Goal: Task Accomplishment & Management: Manage account settings

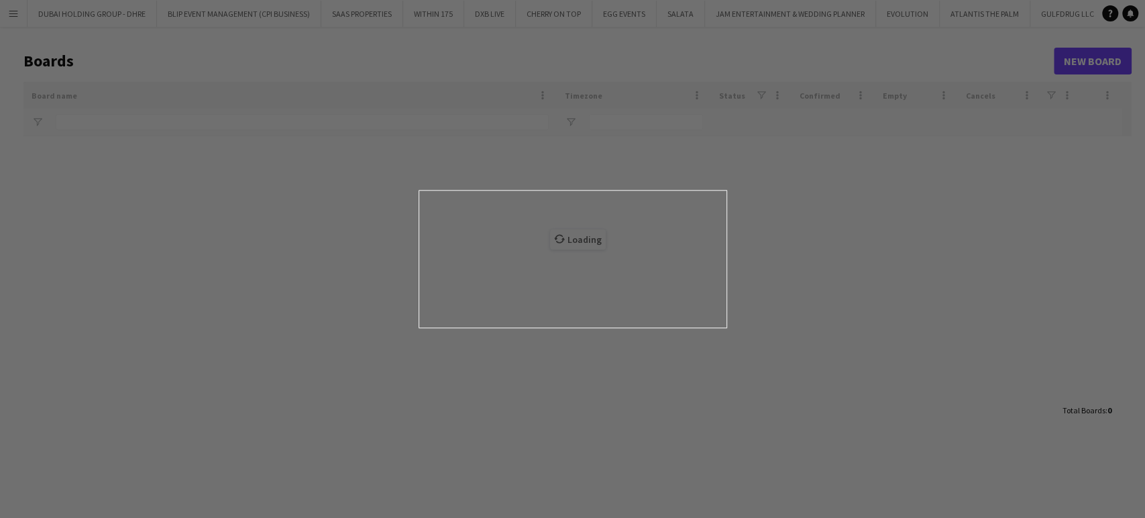
type input "***"
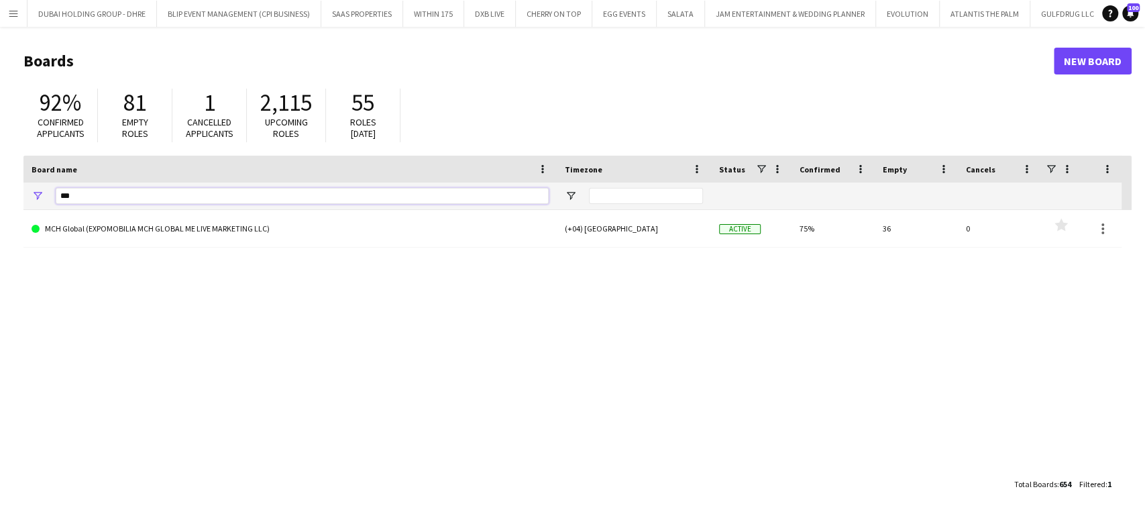
drag, startPoint x: 92, startPoint y: 197, endPoint x: 43, endPoint y: 192, distance: 49.2
click at [43, 192] on div "***" at bounding box center [289, 195] width 533 height 27
type input "***"
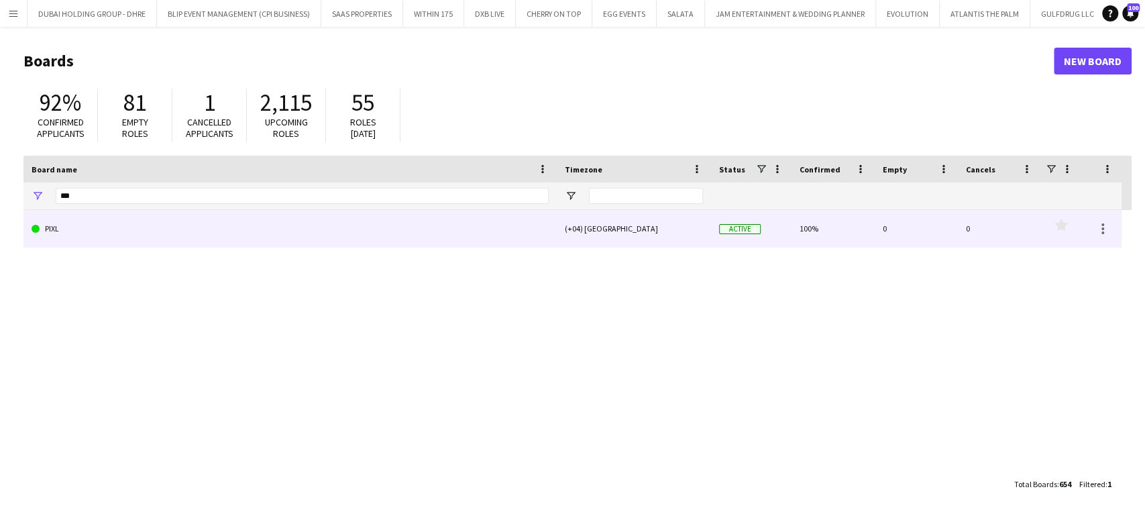
click at [103, 239] on link "PIXL" at bounding box center [290, 229] width 517 height 38
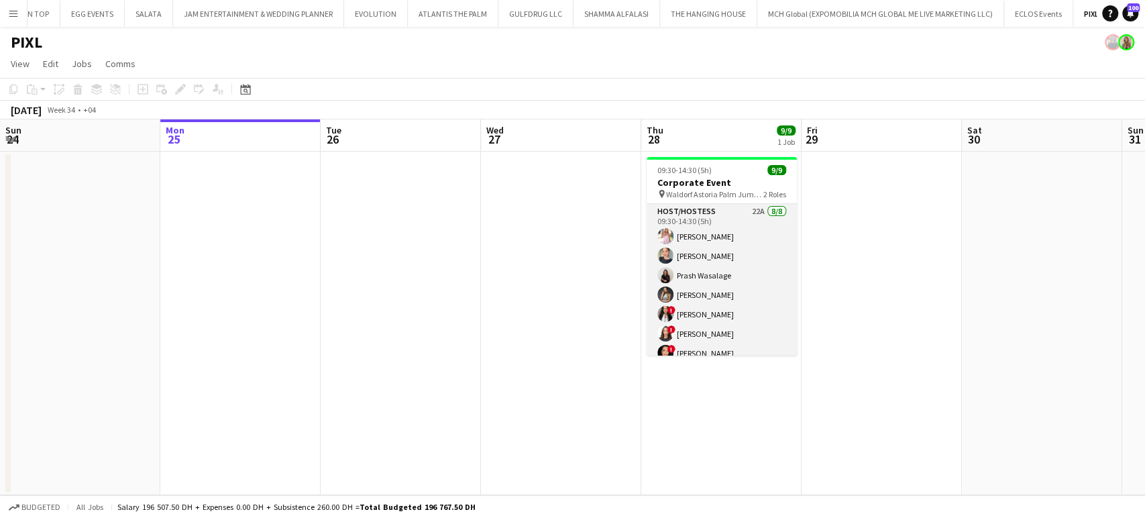
scroll to position [75, 0]
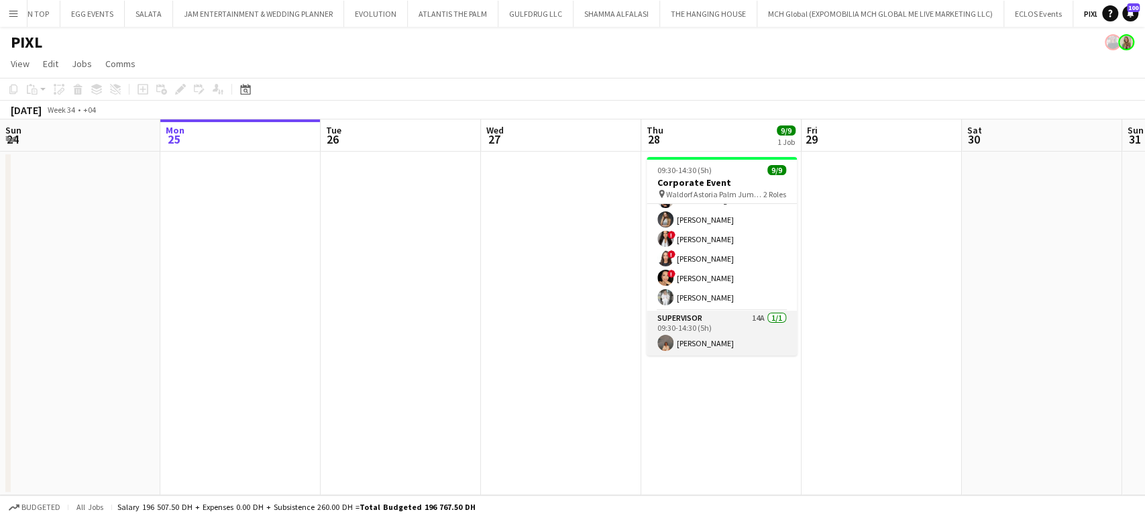
click at [734, 342] on app-card-role "Supervisor 14A 1/1 09:30-14:30 (5h) Kristina Kukec" at bounding box center [722, 334] width 150 height 46
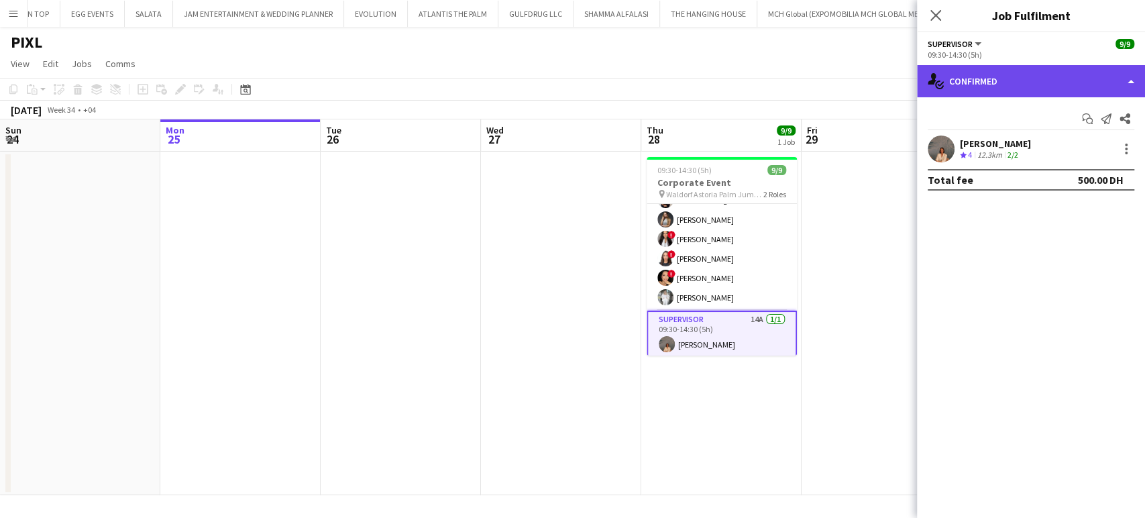
click at [1103, 82] on div "single-neutral-actions-check-2 Confirmed" at bounding box center [1031, 81] width 228 height 32
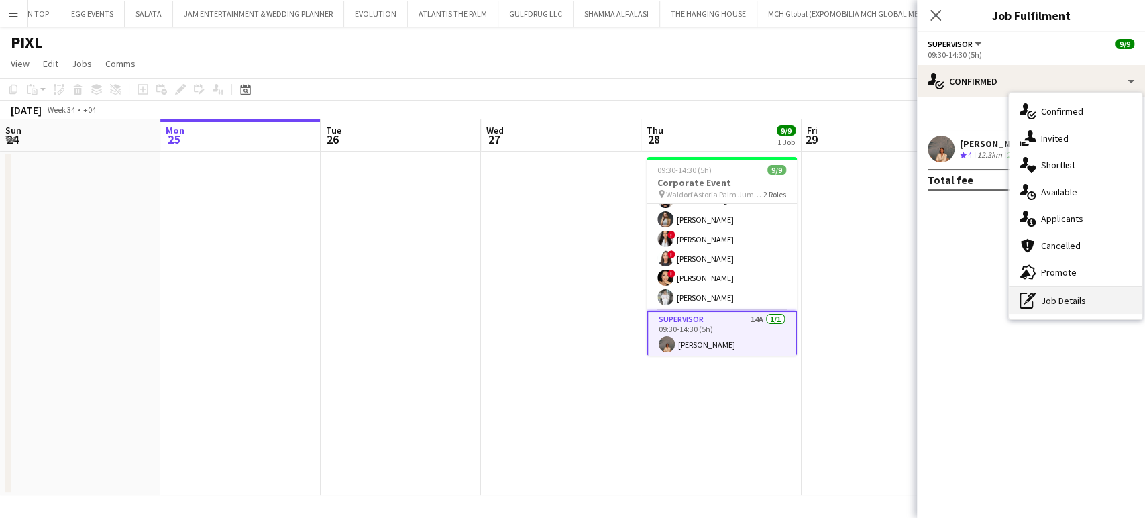
click at [1065, 305] on div "pen-write Job Details" at bounding box center [1075, 300] width 133 height 27
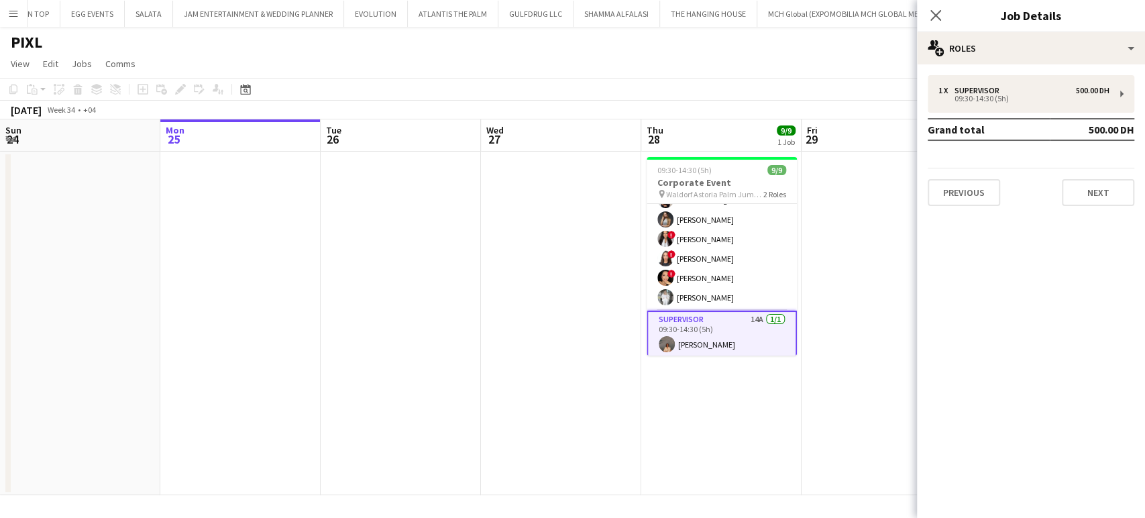
click at [918, 319] on mat-expansion-panel "pencil3 General details 1 x Supervisor 500.00 DH 09:30-14:30 (5h) Grand total 5…" at bounding box center [1031, 290] width 228 height 453
click at [816, 326] on app-date-cell at bounding box center [882, 323] width 160 height 343
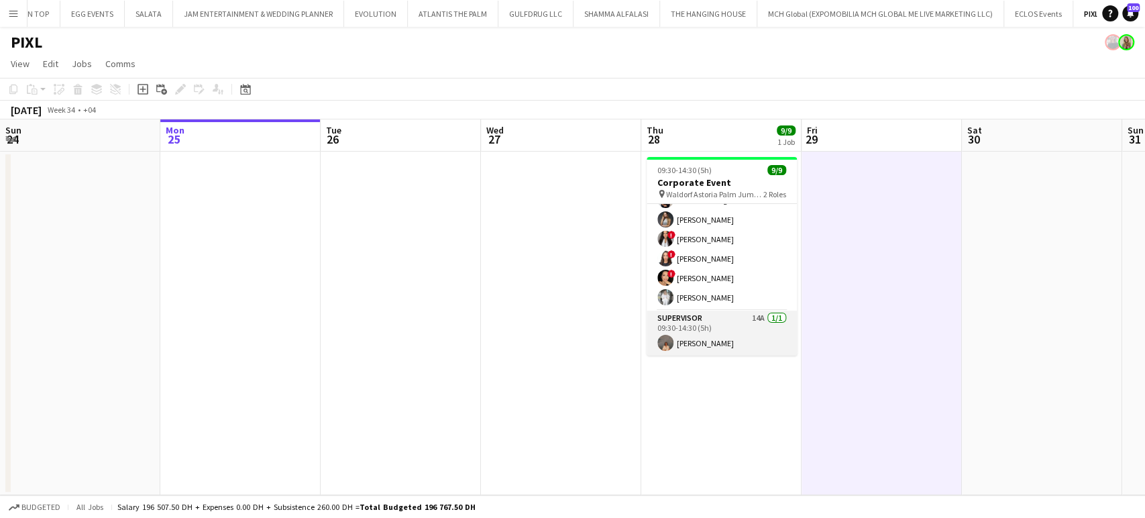
scroll to position [0, 322]
click at [737, 341] on app-card-role "Supervisor 14A 1/1 09:30-14:30 (5h) Kristina Kukec" at bounding box center [720, 334] width 150 height 46
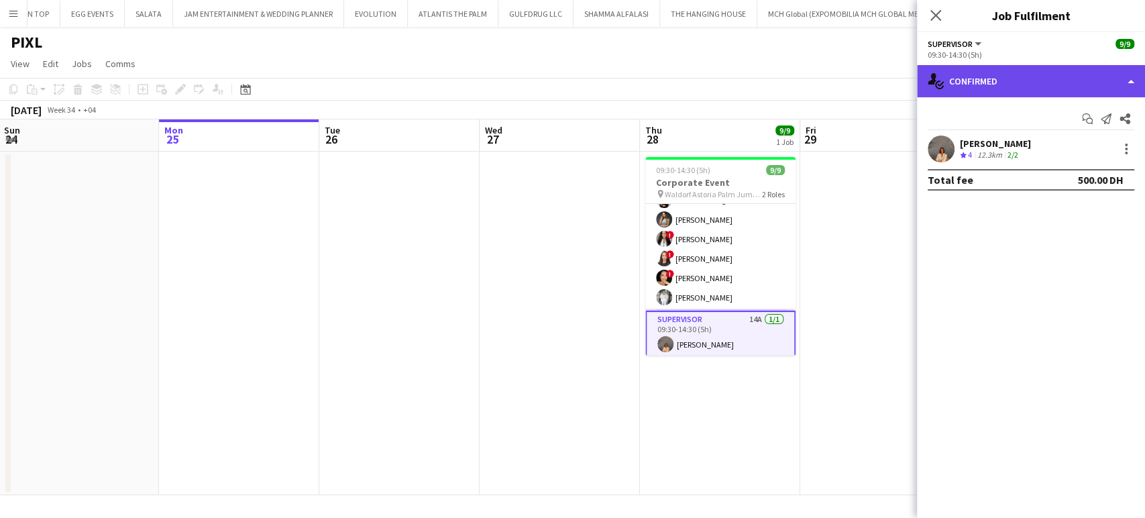
click at [1132, 76] on div "single-neutral-actions-check-2 Confirmed" at bounding box center [1031, 81] width 228 height 32
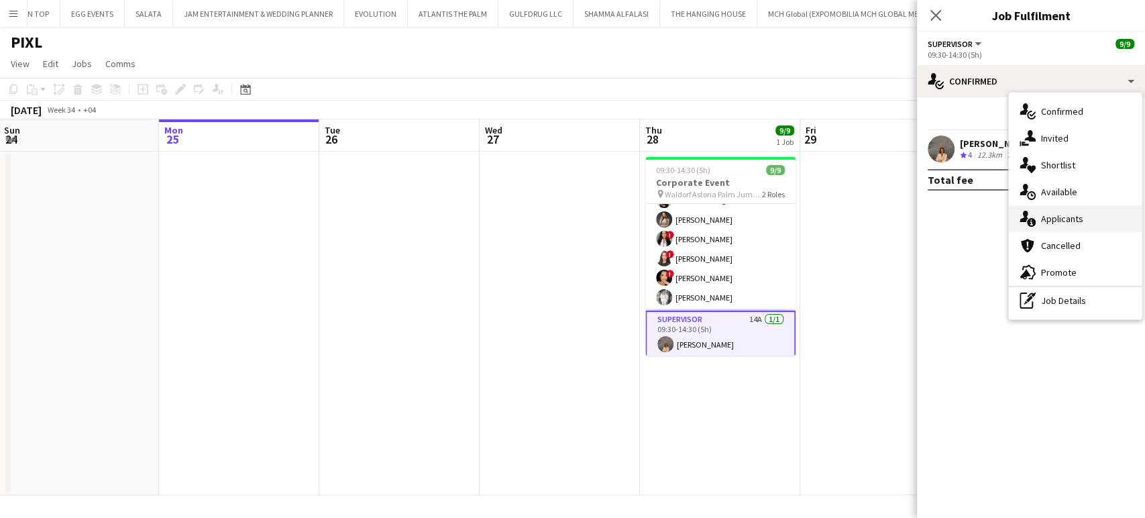
click at [1094, 224] on div "single-neutral-actions-information Applicants" at bounding box center [1075, 218] width 133 height 27
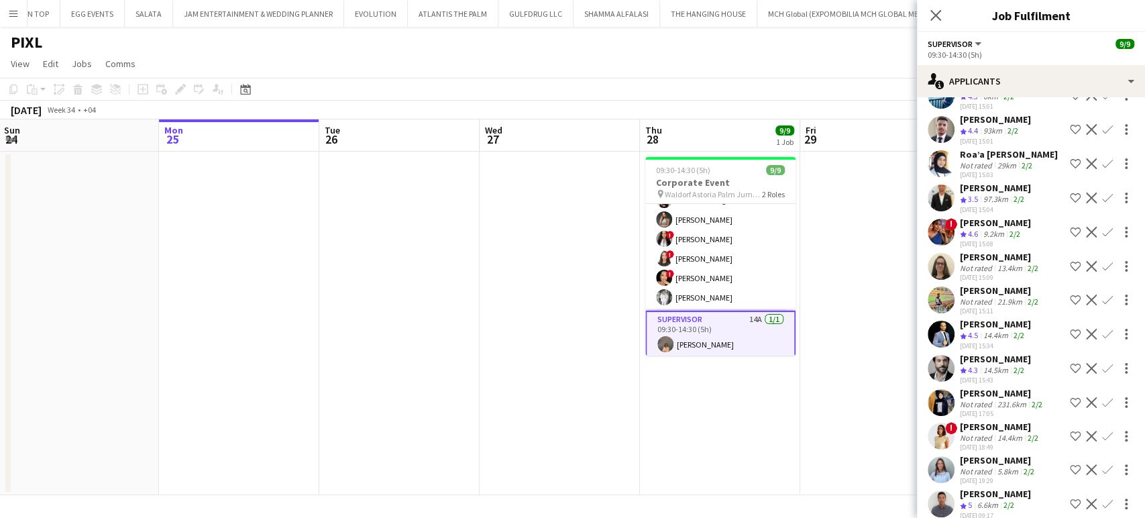
scroll to position [137, 0]
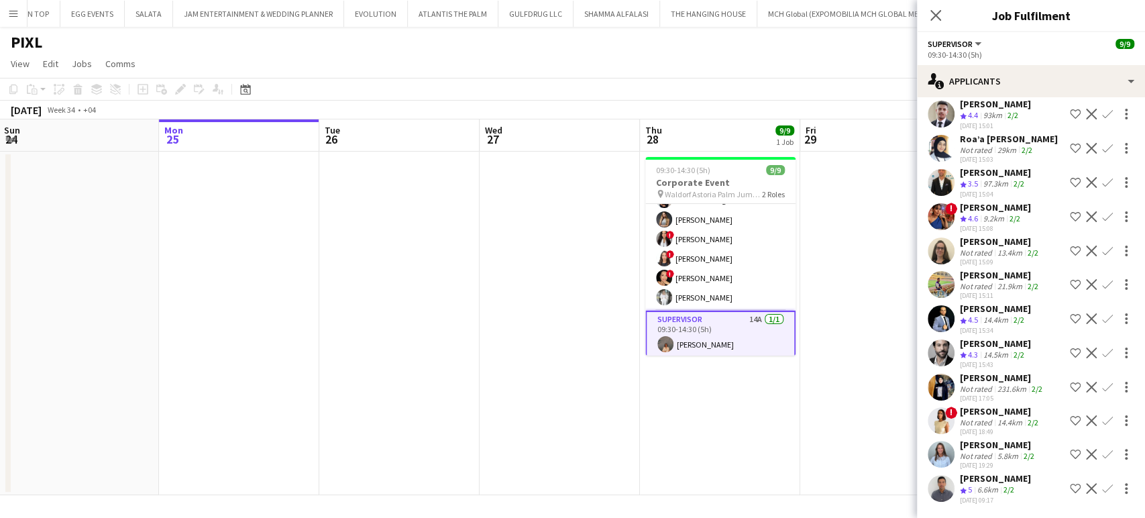
click at [995, 154] on div "29km" at bounding box center [1007, 150] width 24 height 10
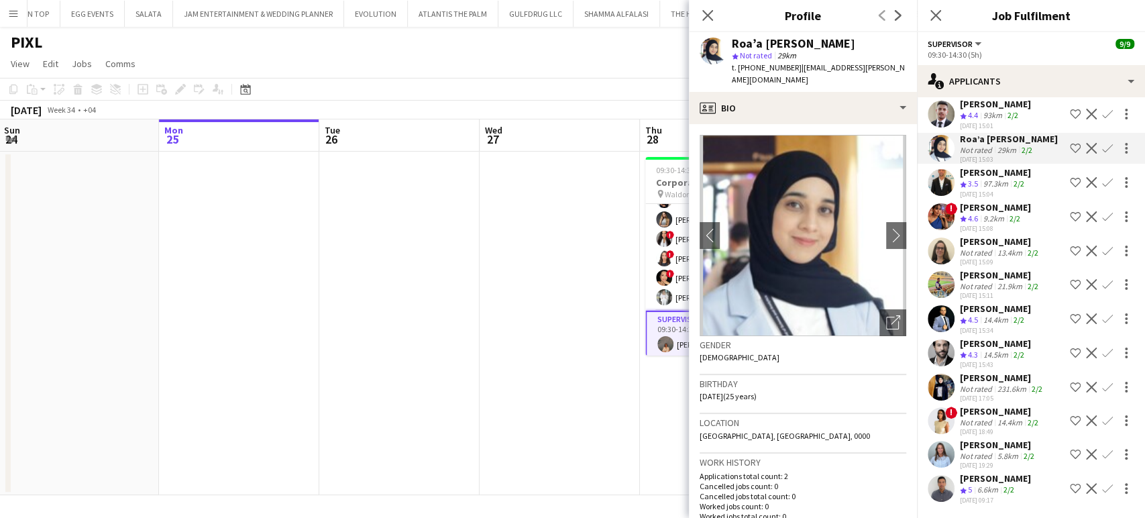
click at [996, 213] on div "Salima Sad" at bounding box center [995, 207] width 71 height 12
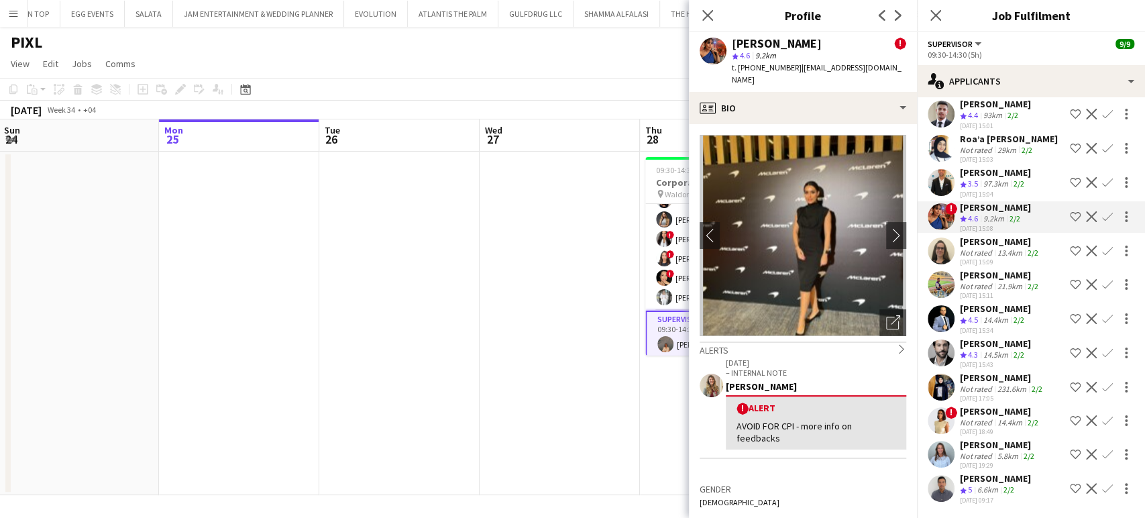
click at [983, 450] on div "Ksenia Glotova" at bounding box center [998, 445] width 77 height 12
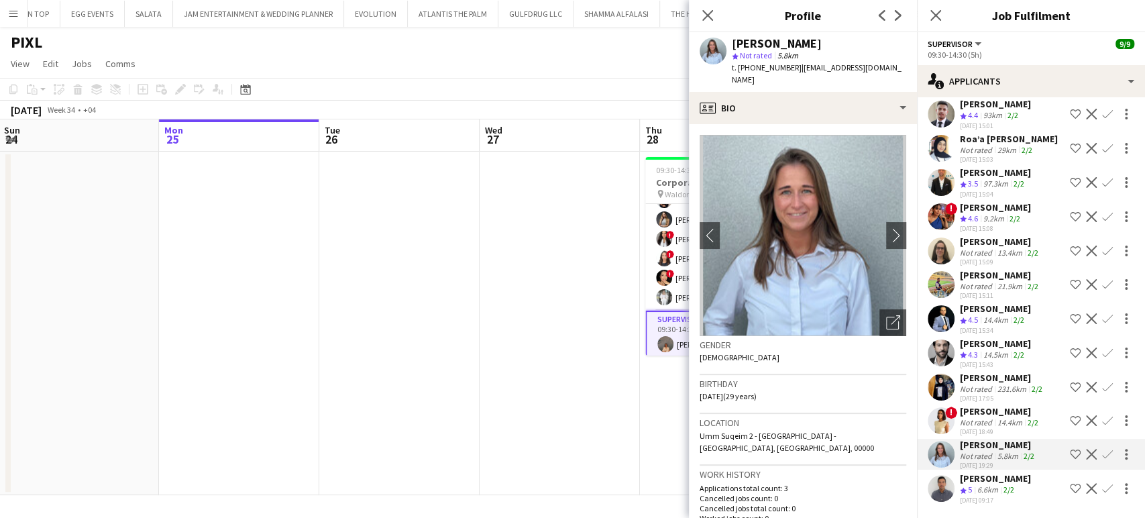
click at [977, 417] on div "lisa perez" at bounding box center [1000, 411] width 81 height 12
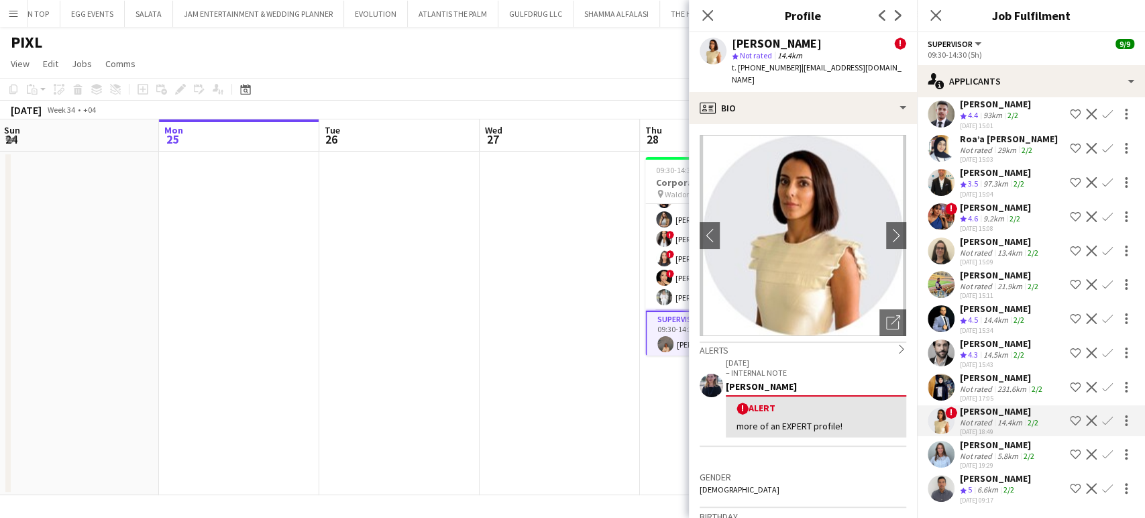
click at [983, 304] on div "Ahmad Nadeem Crew rating 4.4 14.4km 2/2 21-08-2025 15:01 Shortlist crew Decline…" at bounding box center [1031, 265] width 228 height 484
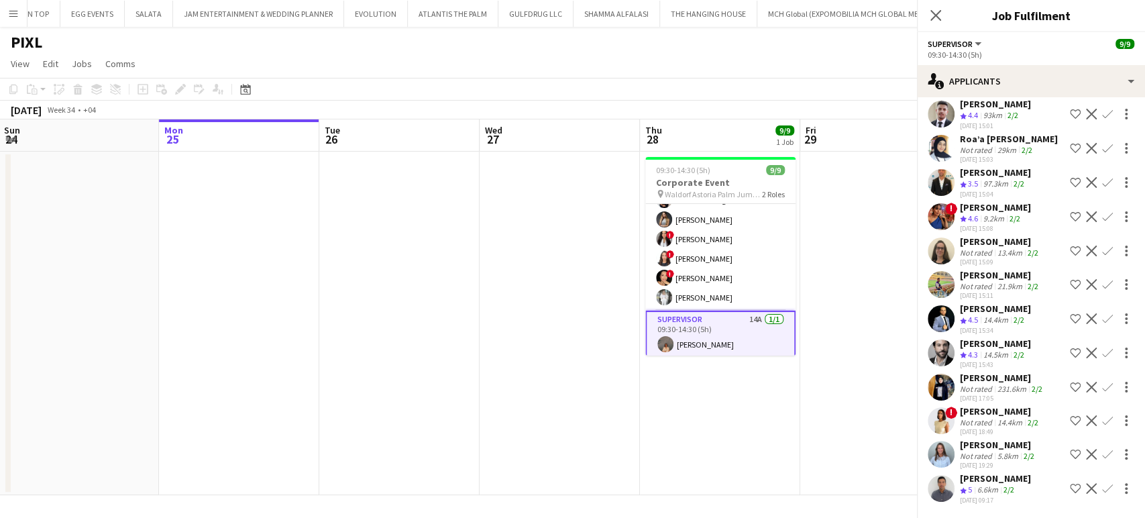
click at [986, 315] on div "Mohammed Dahrouj" at bounding box center [995, 308] width 71 height 12
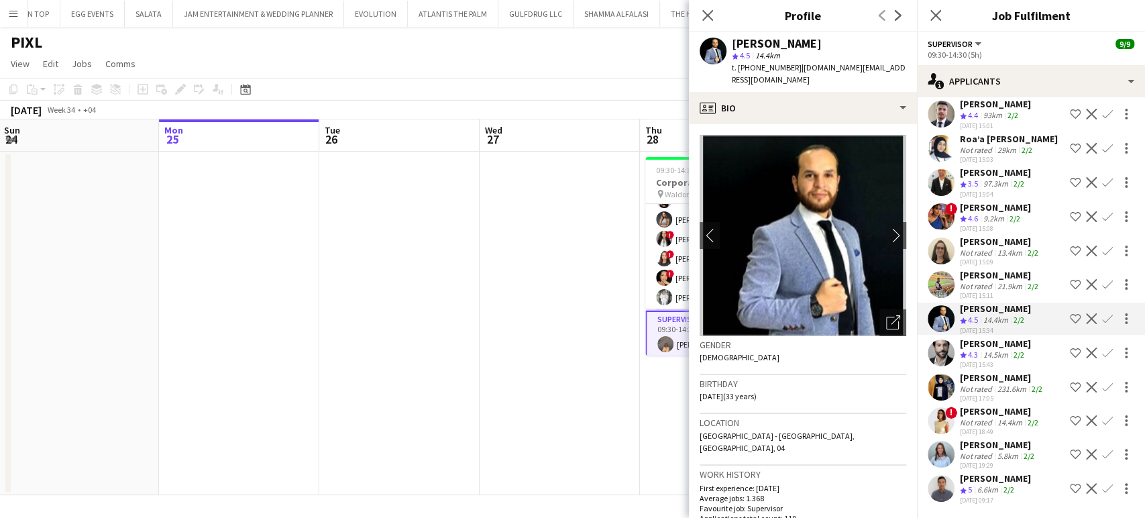
click at [998, 465] on div "22-08-2025 19:29" at bounding box center [998, 465] width 77 height 9
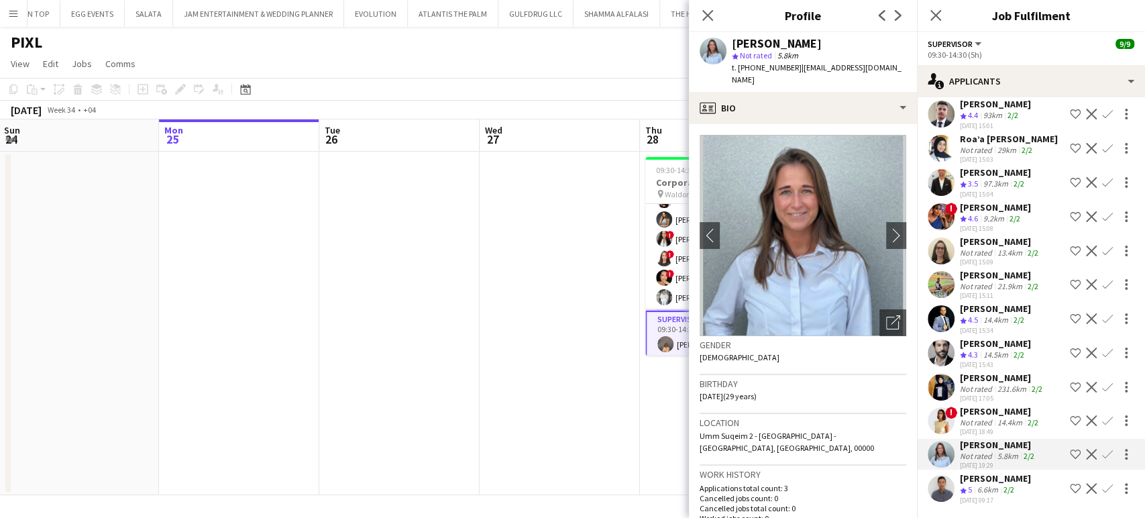
click at [978, 413] on div "lisa perez" at bounding box center [1000, 411] width 81 height 12
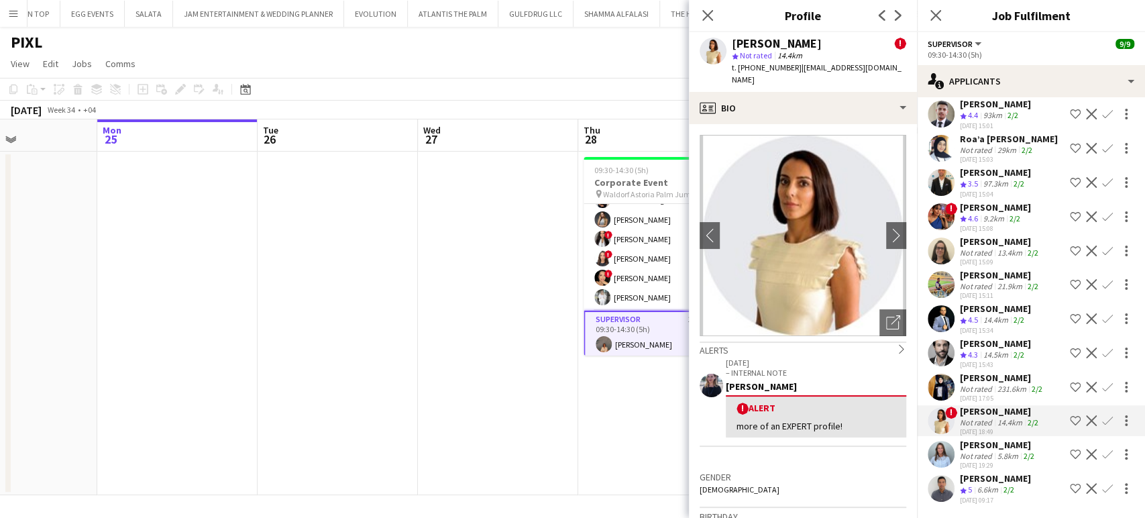
drag, startPoint x: 584, startPoint y: 224, endPoint x: 518, endPoint y: 223, distance: 66.4
click at [518, 223] on app-calendar-viewport "Fri 22 Sat 23 Sun 24 Mon 25 Tue 26 Wed 27 Thu 28 9/9 1 Job Fri 29 Sat 30 Sun 31…" at bounding box center [572, 307] width 1145 height 376
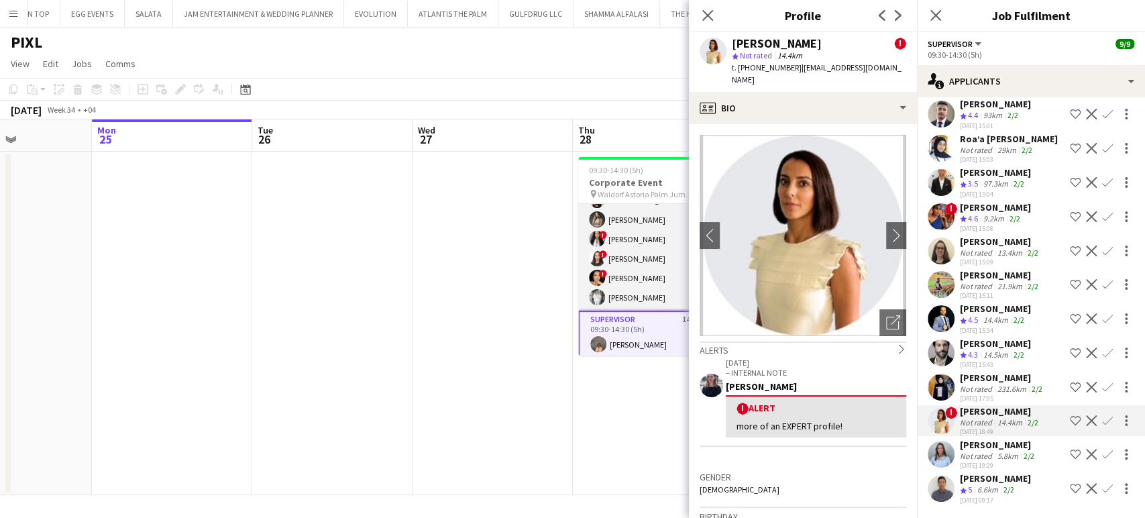
scroll to position [0, 0]
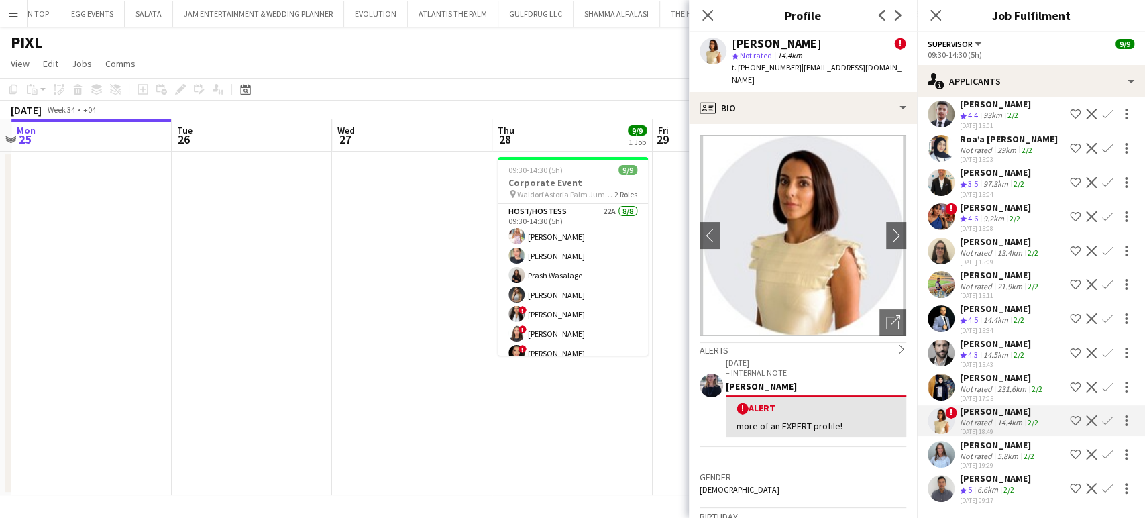
drag, startPoint x: 644, startPoint y: 256, endPoint x: 562, endPoint y: 238, distance: 83.7
click at [562, 238] on app-calendar-viewport "Fri 22 Sat 23 Sun 24 Mon 25 Tue 26 Wed 27 Thu 28 9/9 1 Job Fri 29 Sat 30 Sun 31…" at bounding box center [572, 307] width 1145 height 376
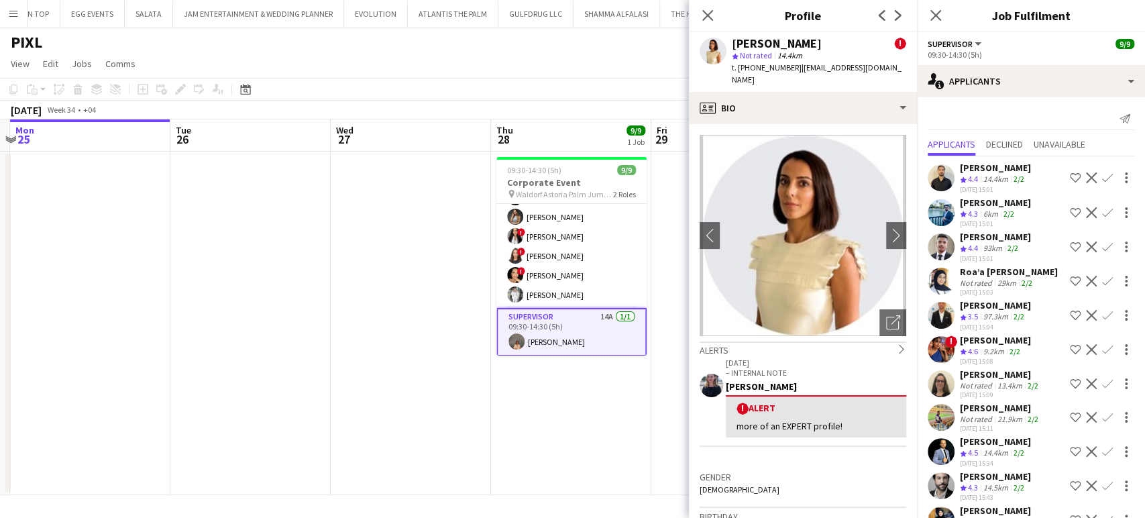
click at [647, 394] on app-date-cell "09:30-14:30 (5h) 9/9 Corporate Event pin Waldorf Astoria Palm Jumeirah 2 Roles …" at bounding box center [571, 323] width 160 height 343
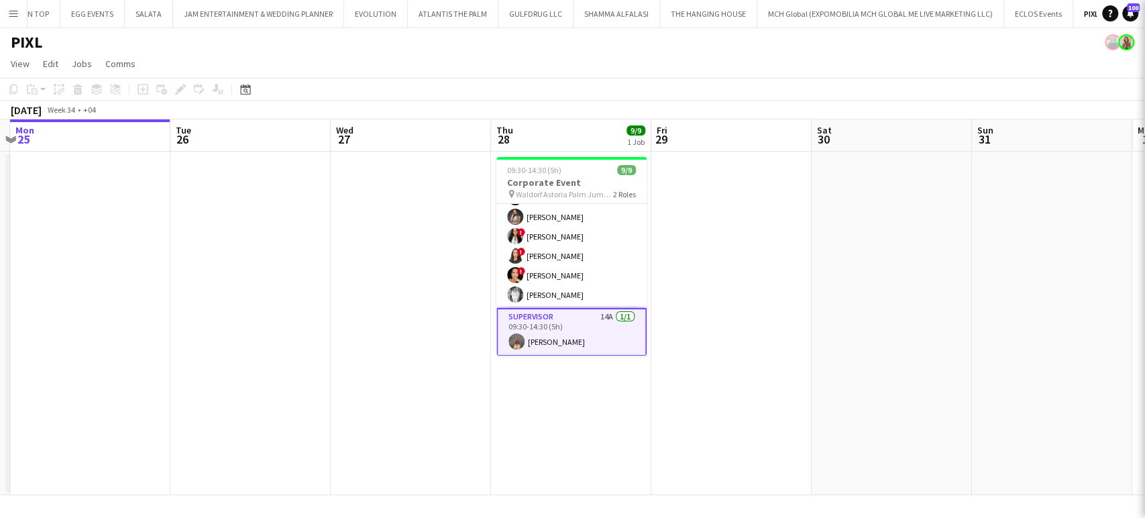
scroll to position [75, 0]
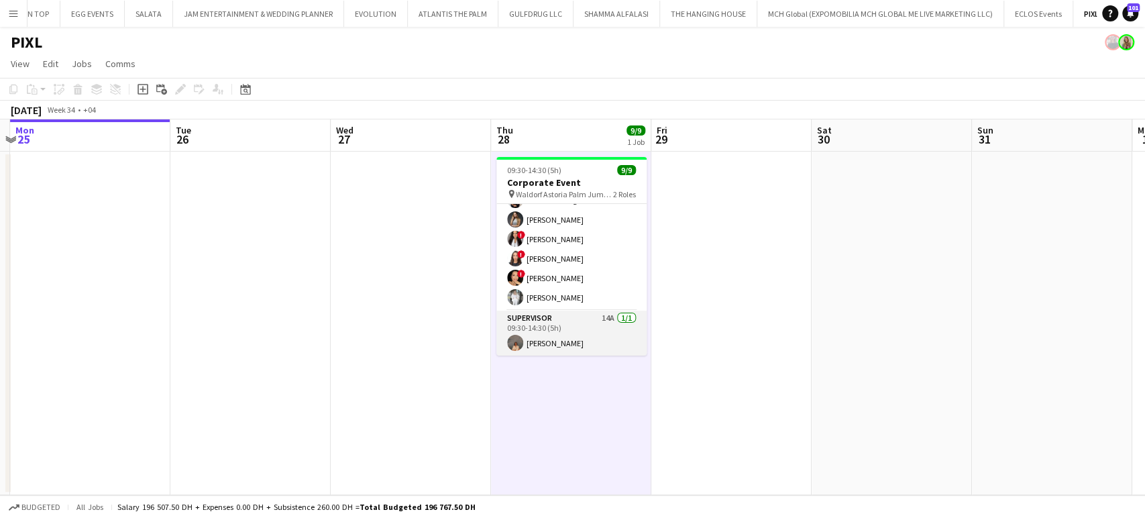
click at [580, 337] on app-card-role "Supervisor 14A 1/1 09:30-14:30 (5h) Kristina Kukec" at bounding box center [571, 334] width 150 height 46
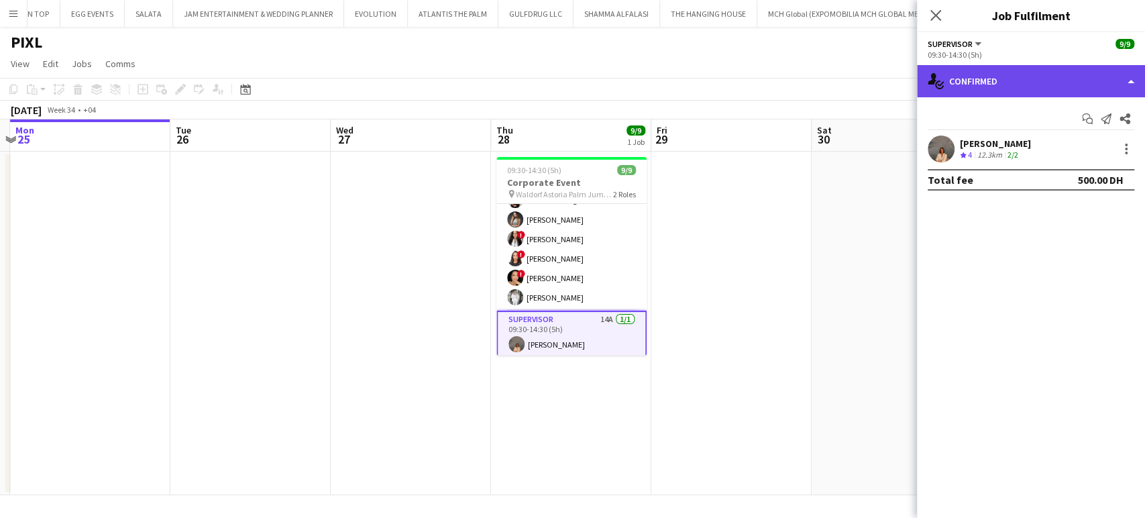
click at [1127, 80] on div "single-neutral-actions-check-2 Confirmed" at bounding box center [1031, 81] width 228 height 32
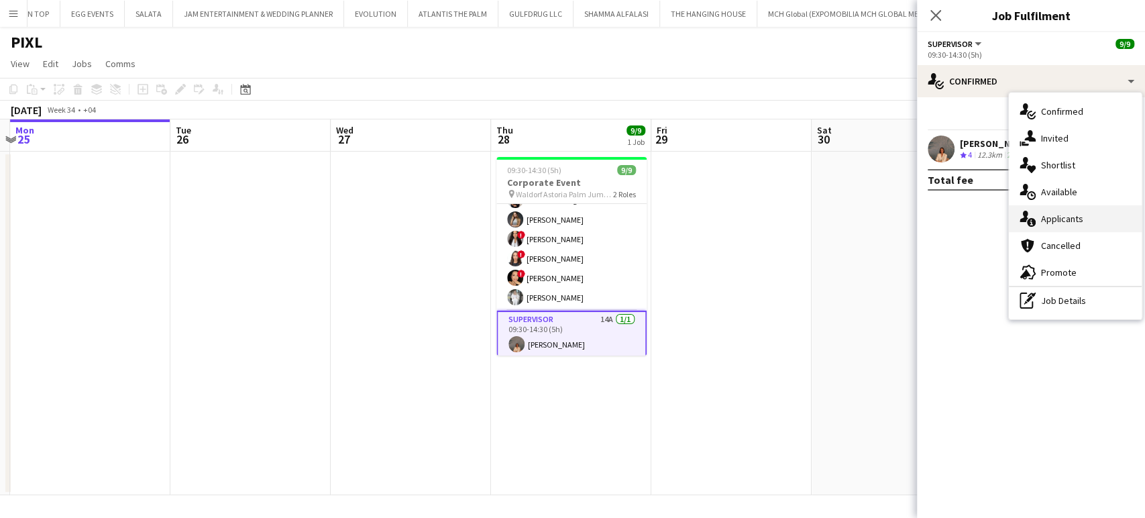
click at [1088, 212] on div "single-neutral-actions-information Applicants" at bounding box center [1075, 218] width 133 height 27
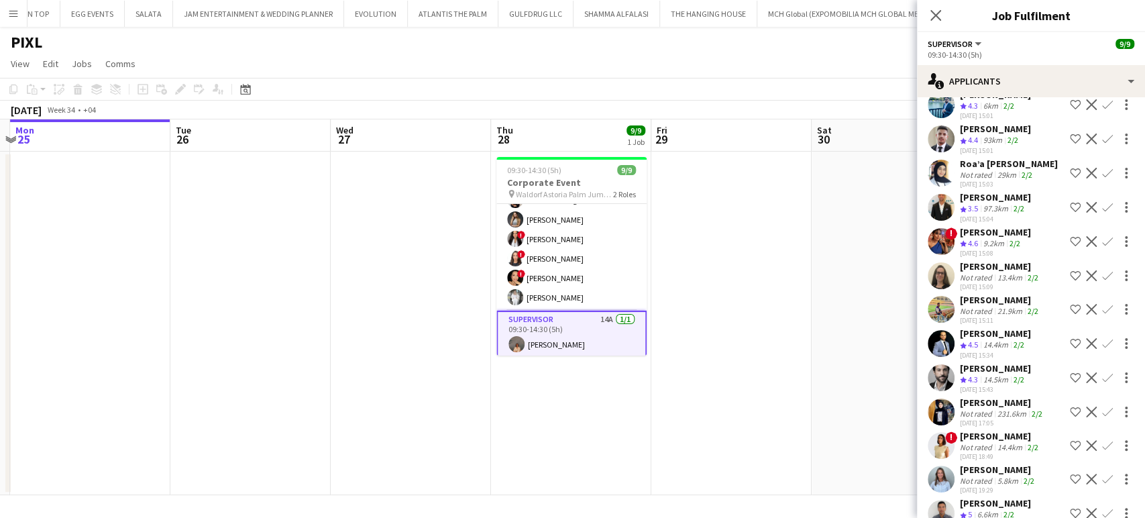
scroll to position [137, 0]
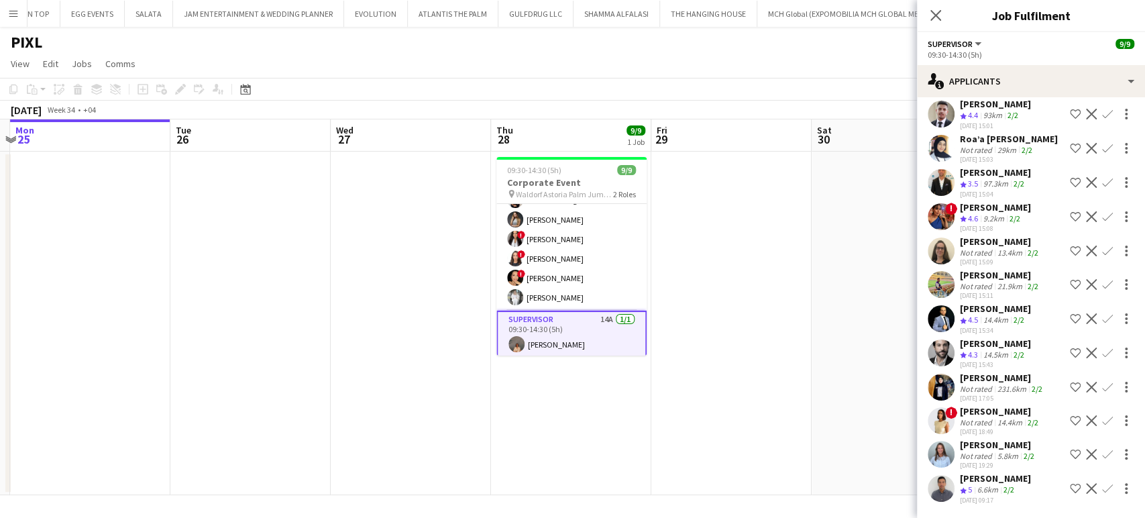
click at [981, 492] on div "6.6km" at bounding box center [988, 489] width 26 height 11
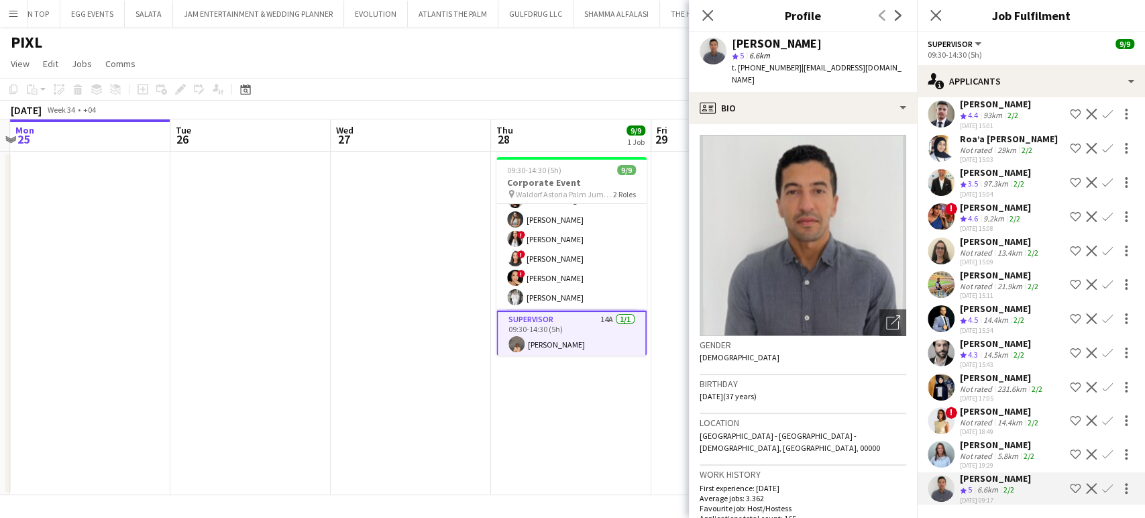
click at [1005, 412] on div "lisa perez" at bounding box center [1000, 411] width 81 height 12
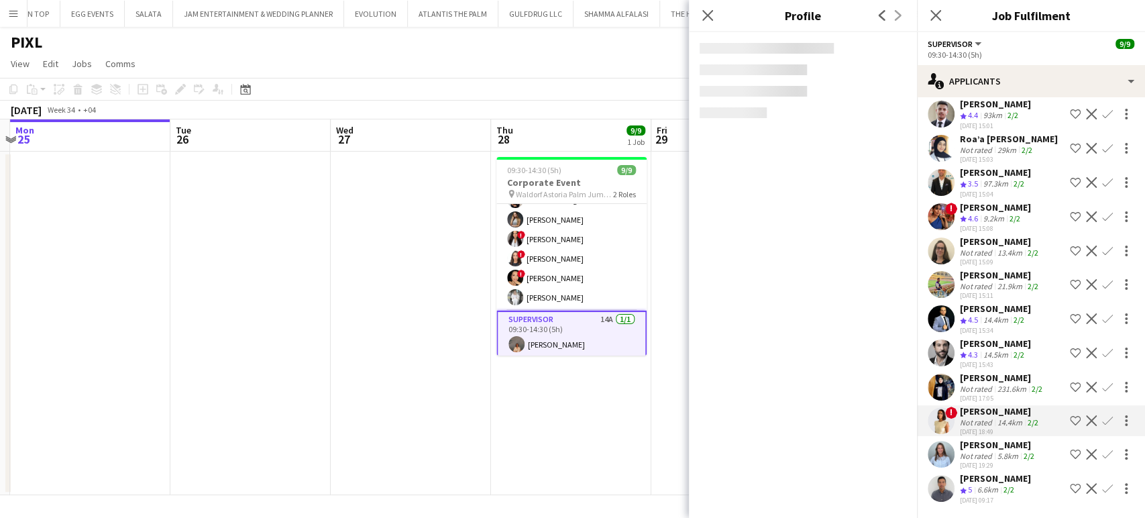
click at [1003, 392] on div "231.6km" at bounding box center [1012, 389] width 34 height 10
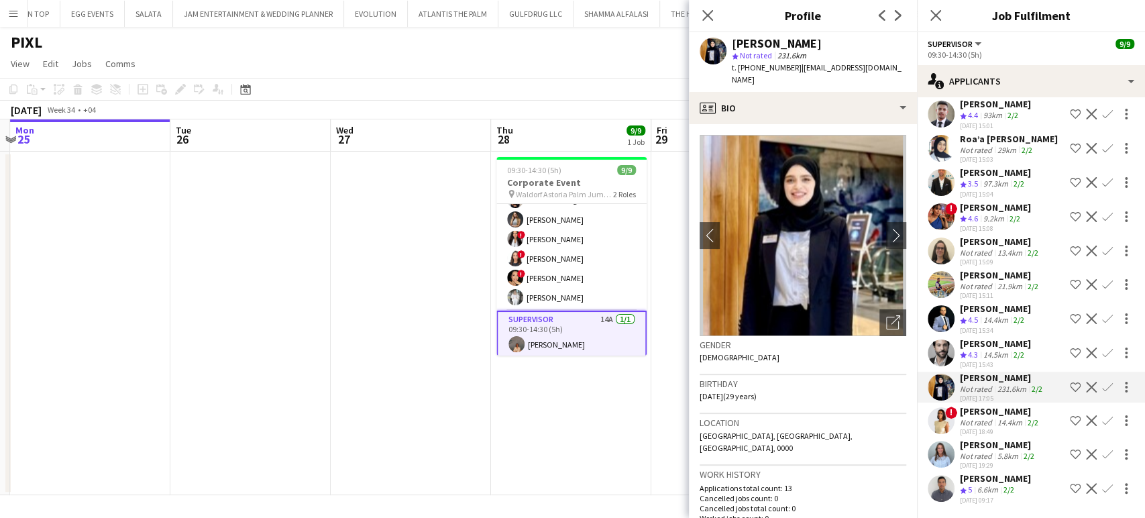
scroll to position [62, 0]
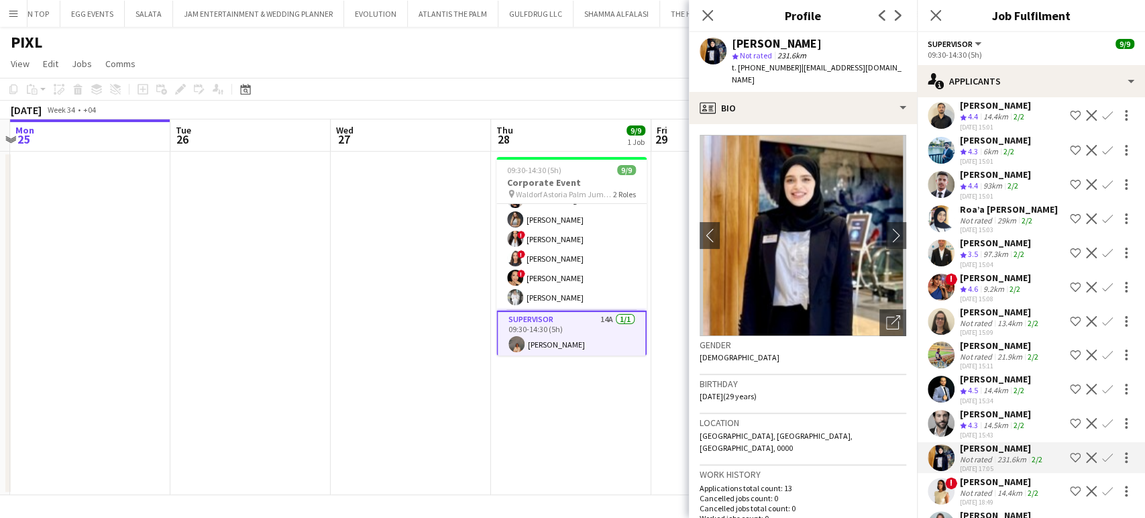
click at [987, 361] on div "Not rated" at bounding box center [977, 356] width 35 height 10
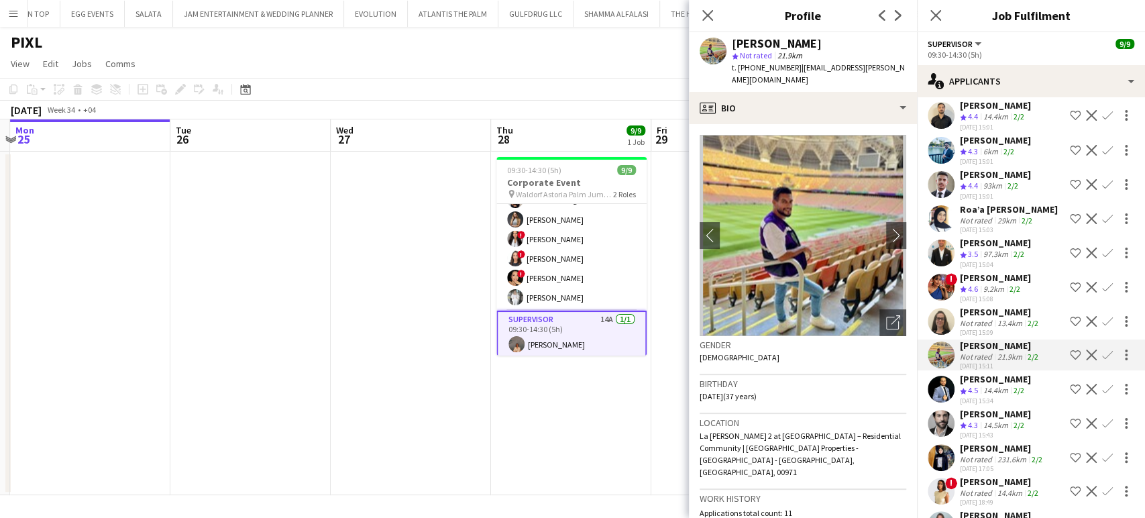
click at [982, 225] on div "Not rated" at bounding box center [977, 220] width 35 height 10
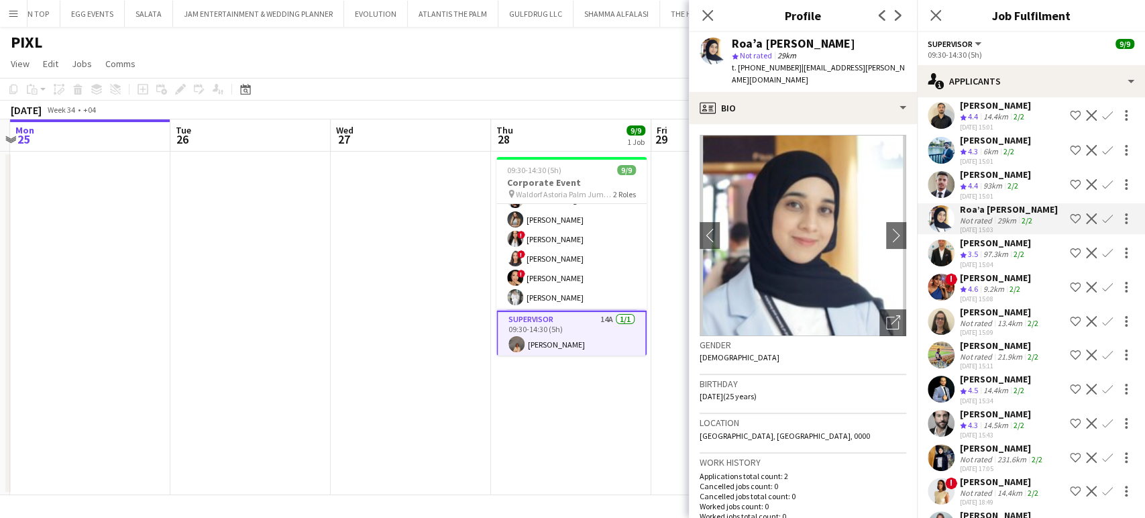
click at [977, 180] on div "Abdelrahman Abdelmonem" at bounding box center [995, 174] width 71 height 12
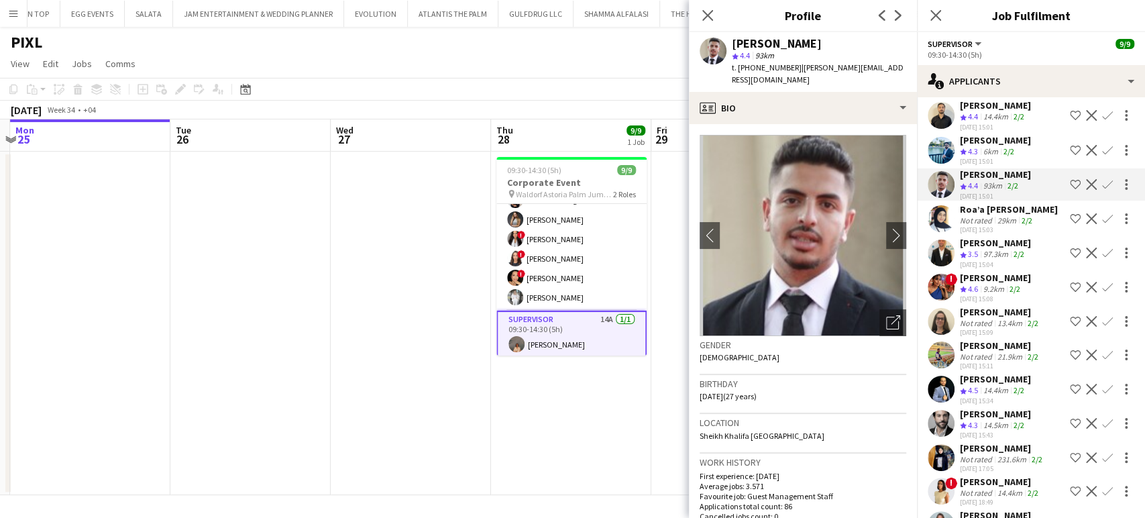
click at [973, 234] on div "21-08-2025 15:03" at bounding box center [1009, 229] width 98 height 9
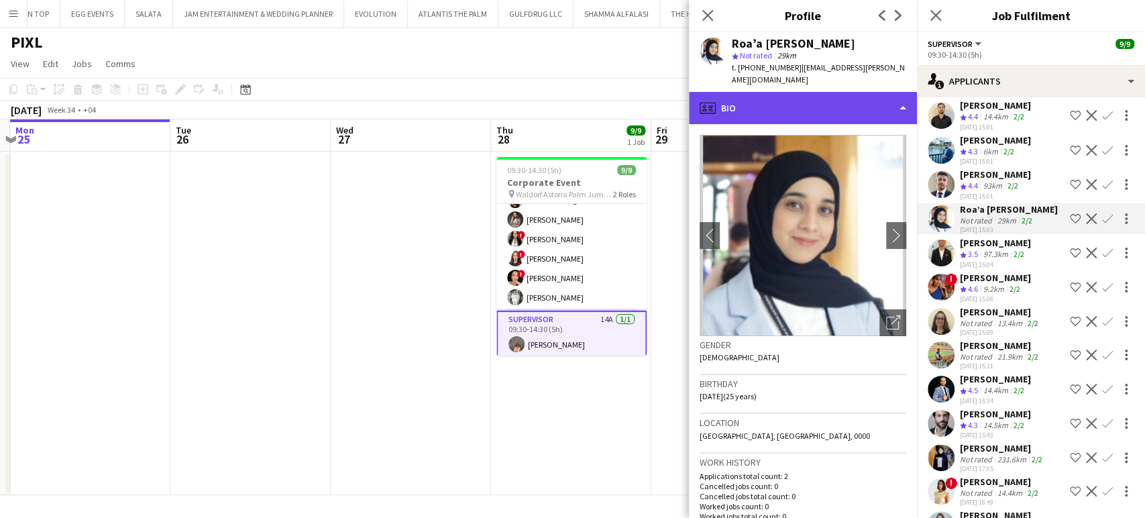
click at [875, 92] on div "profile Bio" at bounding box center [803, 108] width 228 height 32
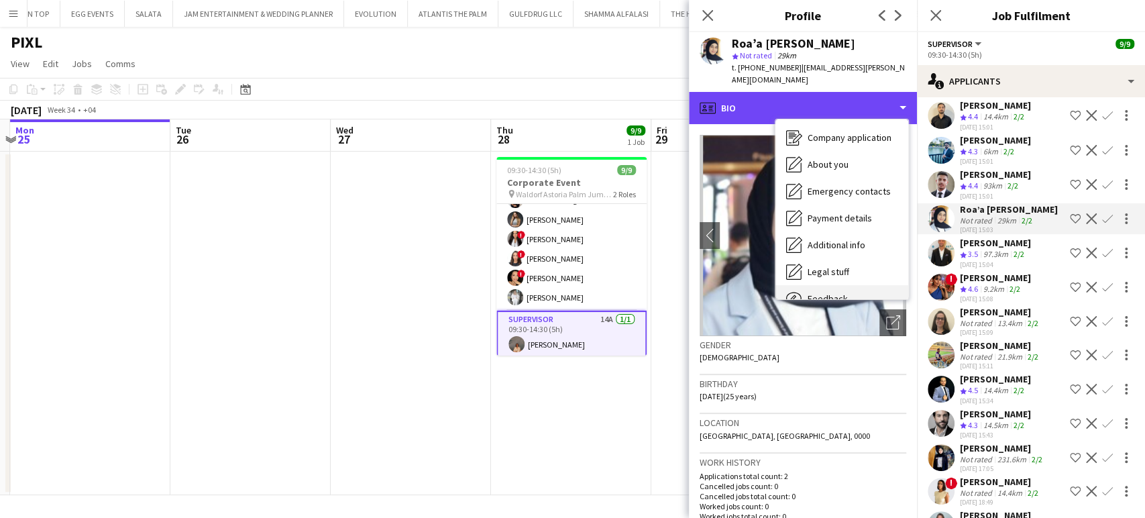
scroll to position [72, 0]
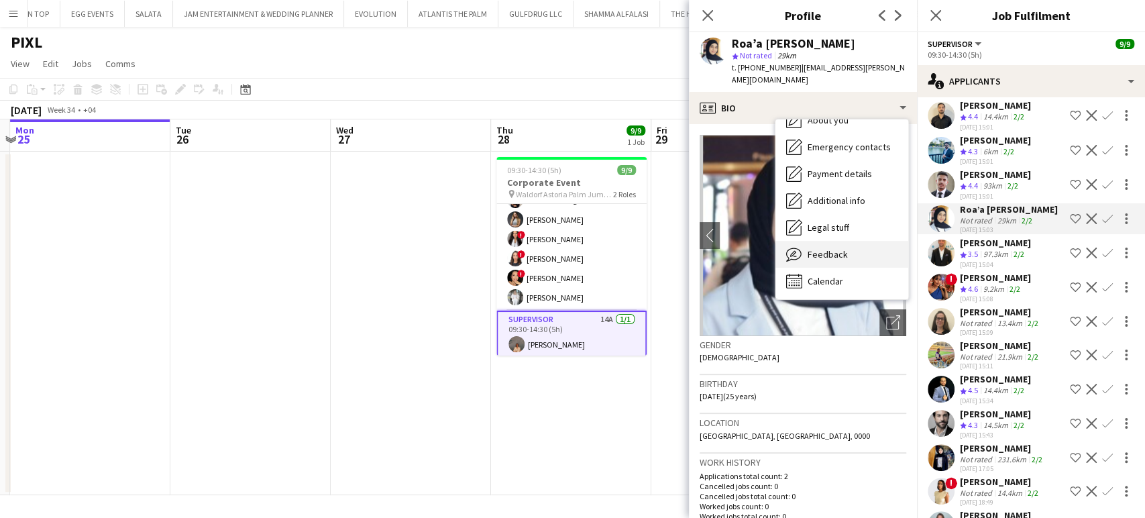
click at [859, 245] on div "Feedback Feedback" at bounding box center [841, 254] width 133 height 27
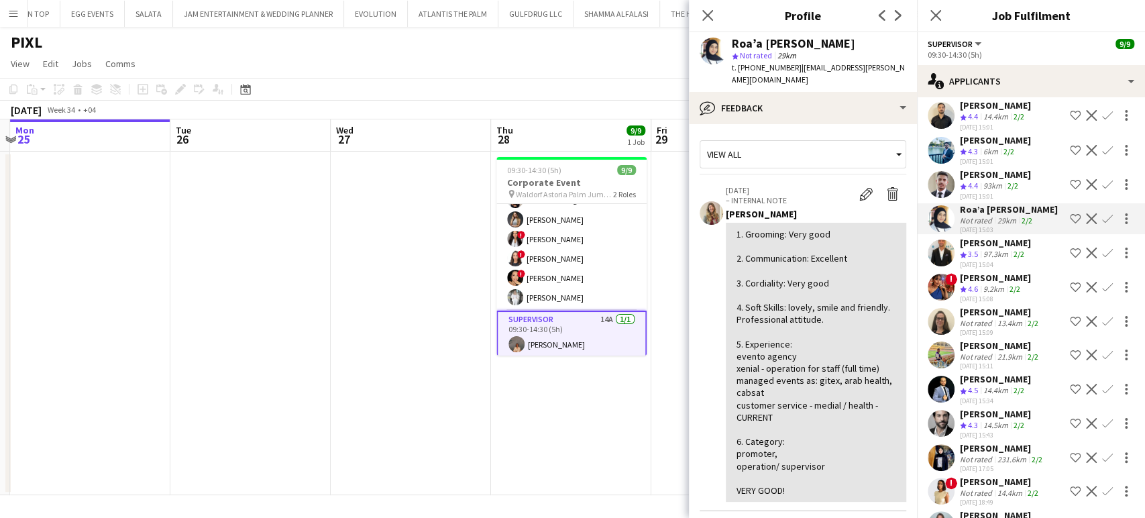
click at [988, 260] on div "97.3km" at bounding box center [996, 254] width 30 height 11
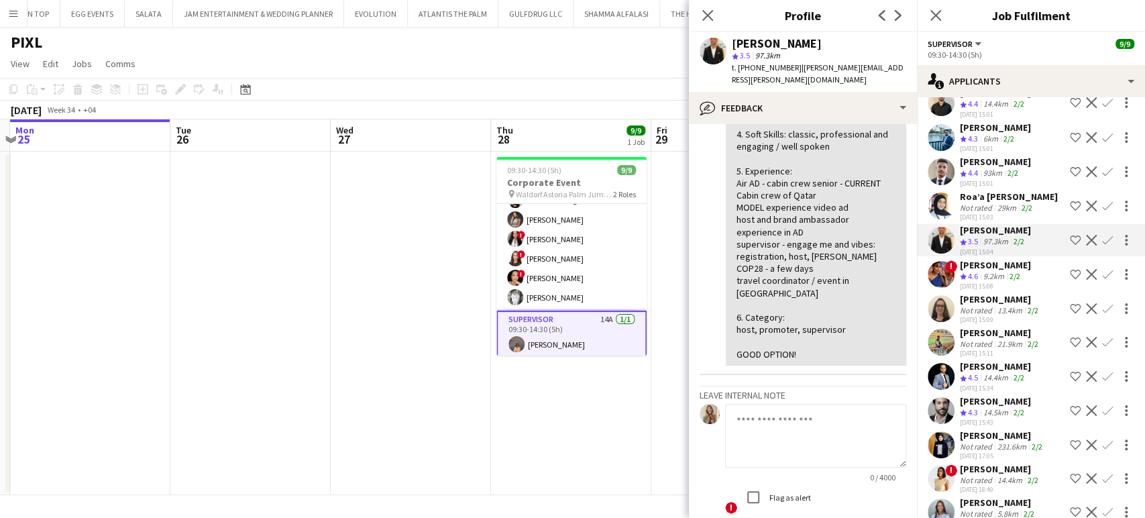
scroll to position [137, 0]
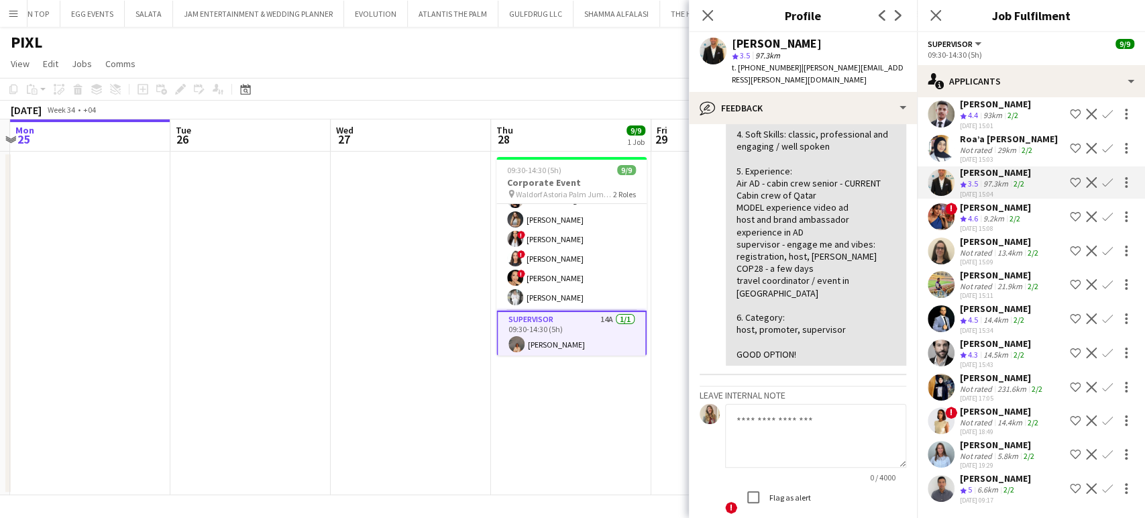
click at [978, 254] on div "Not rated" at bounding box center [977, 252] width 35 height 10
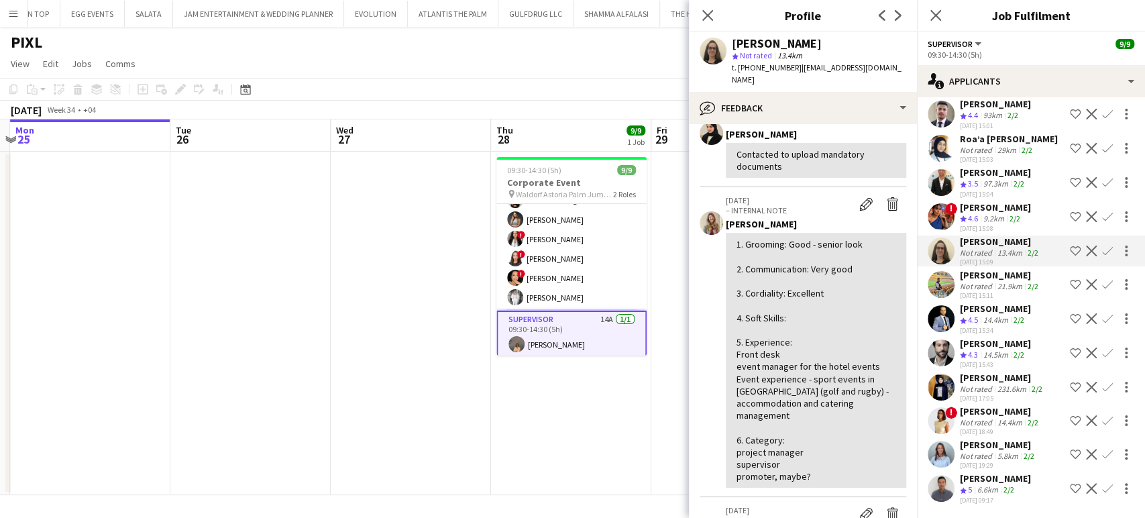
scroll to position [223, 0]
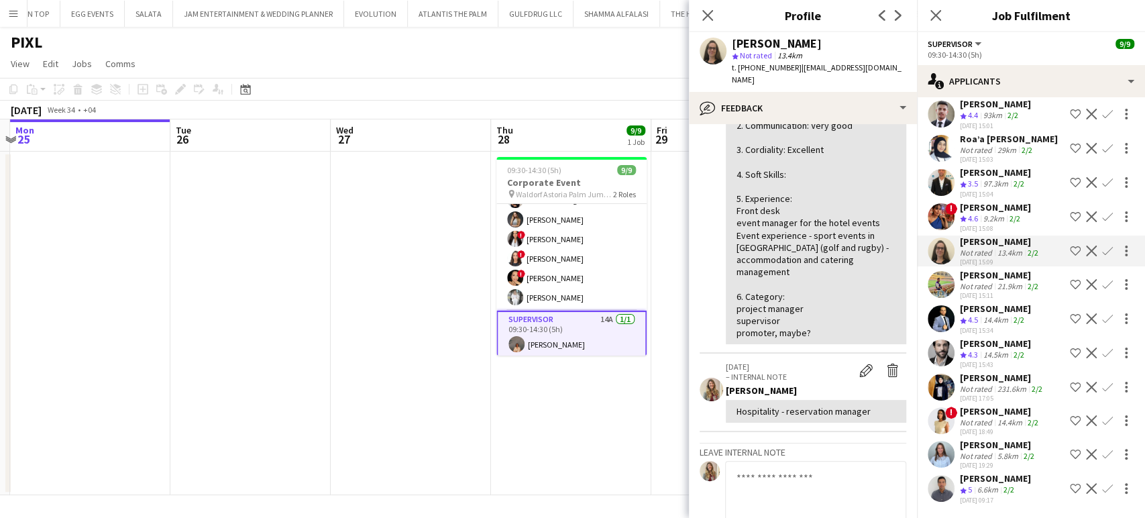
click at [977, 451] on div "Ksenia Glotova" at bounding box center [998, 445] width 77 height 12
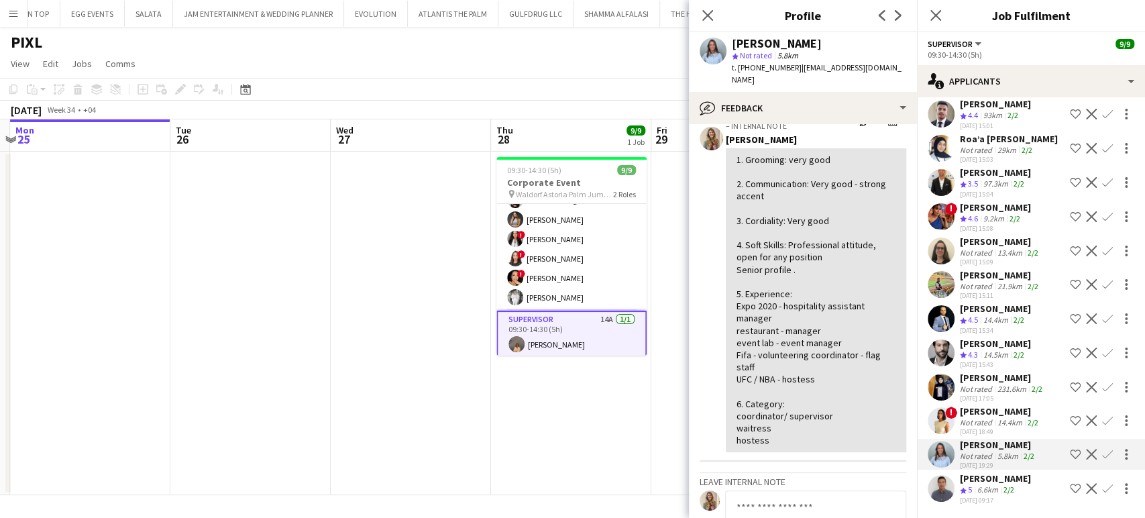
scroll to position [149, 0]
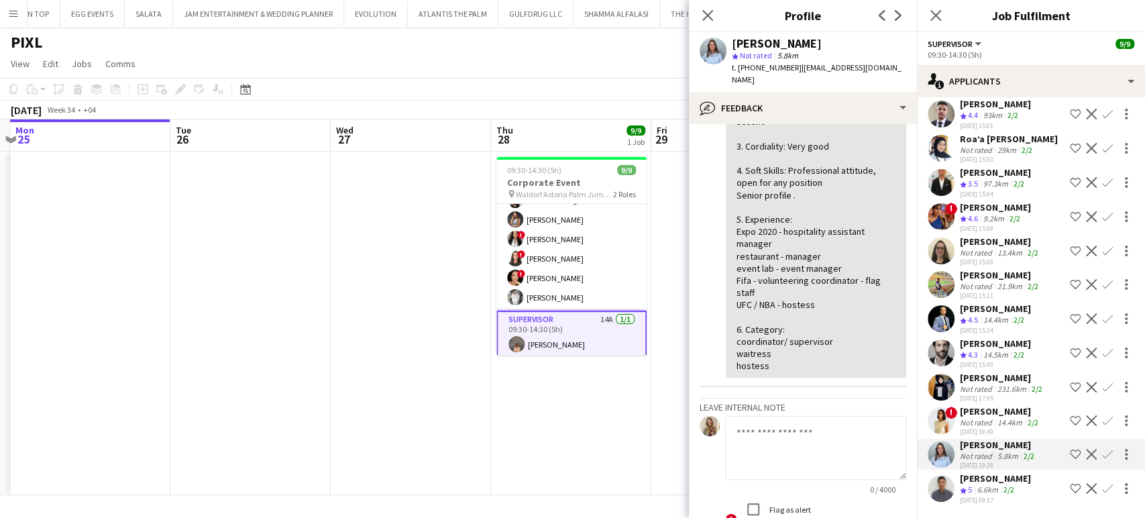
click at [271, 174] on app-date-cell at bounding box center [250, 323] width 160 height 343
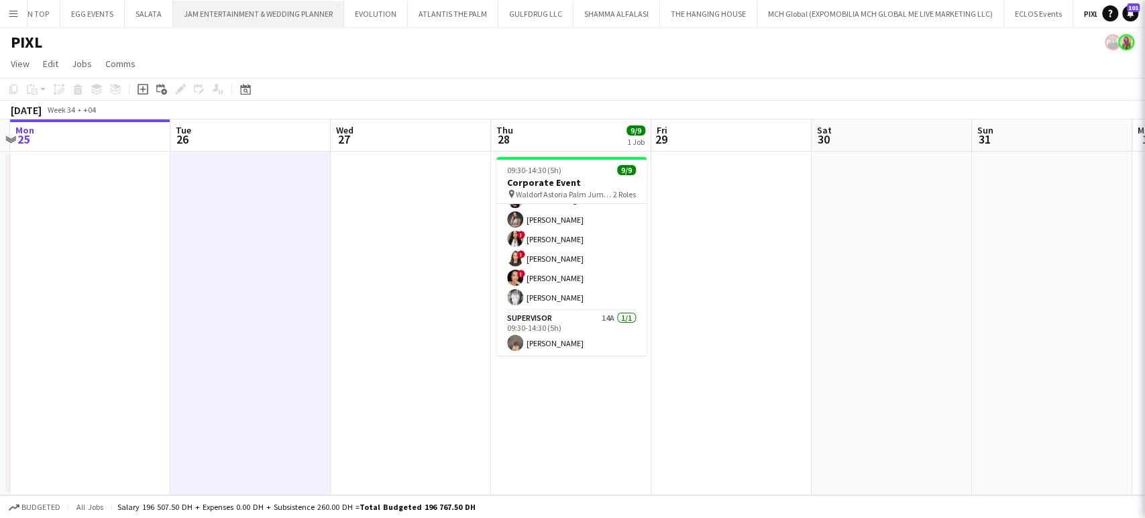
scroll to position [0, 0]
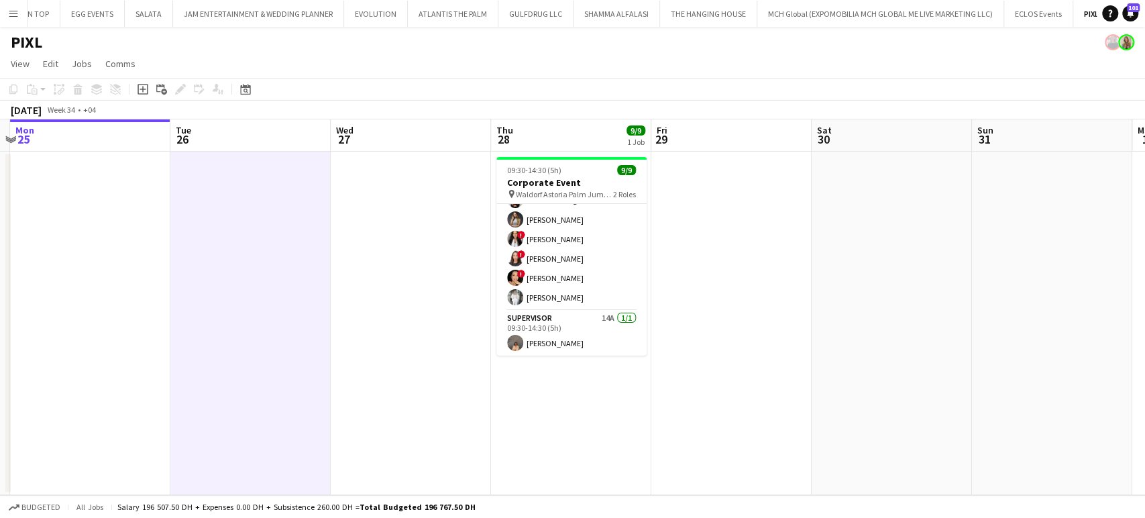
click at [880, 116] on div "August 2025 Week 34 • +04" at bounding box center [572, 110] width 1145 height 19
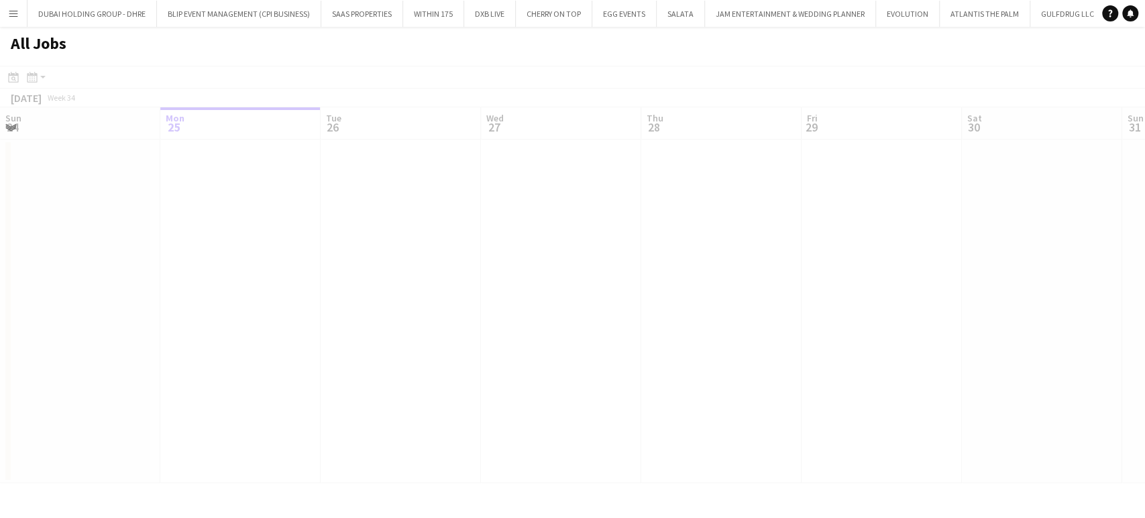
click at [11, 9] on app-icon "Menu" at bounding box center [13, 13] width 11 height 11
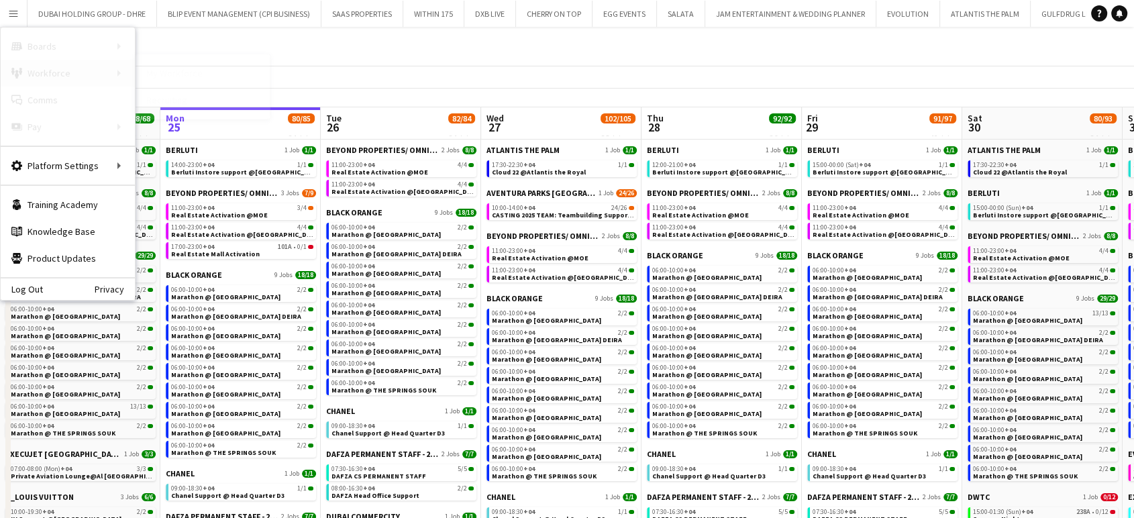
click at [48, 72] on div "Workforce Workforce" at bounding box center [68, 73] width 134 height 27
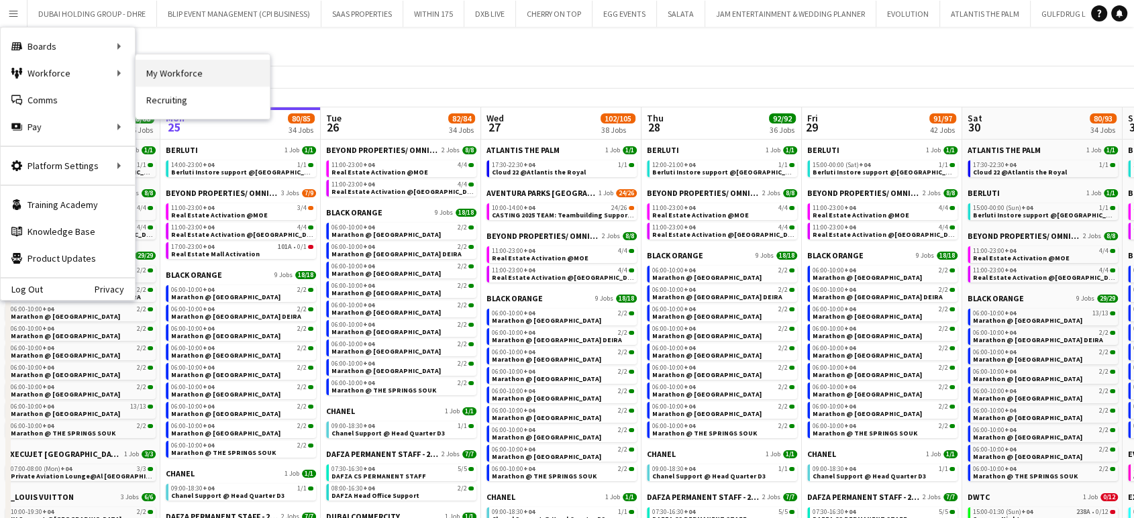
click at [161, 74] on link "My Workforce" at bounding box center [202, 73] width 134 height 27
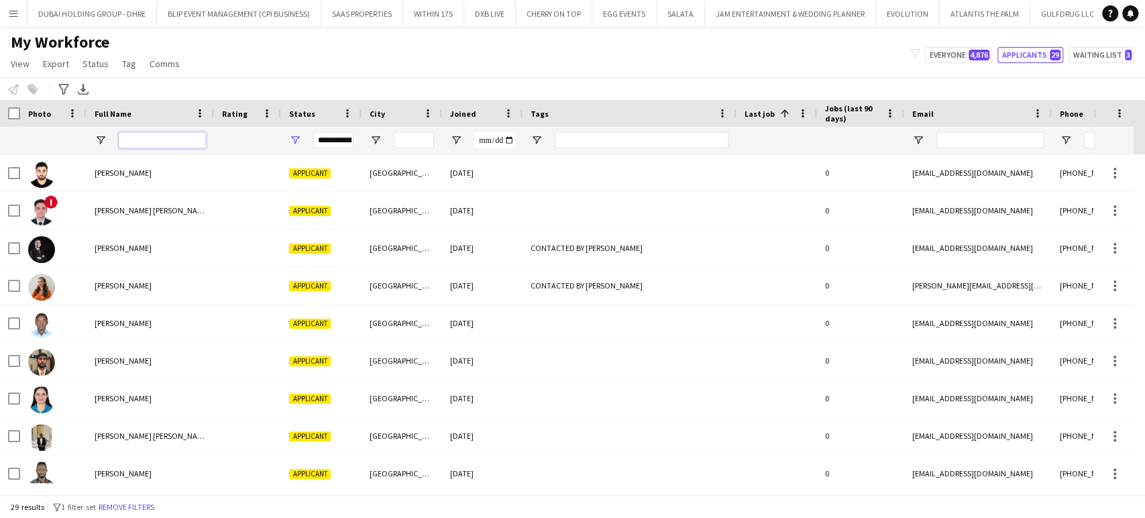
click at [167, 140] on input "Full Name Filter Input" at bounding box center [162, 140] width 87 height 16
click at [971, 48] on button "Everyone 4,876" at bounding box center [958, 55] width 67 height 16
type input "**********"
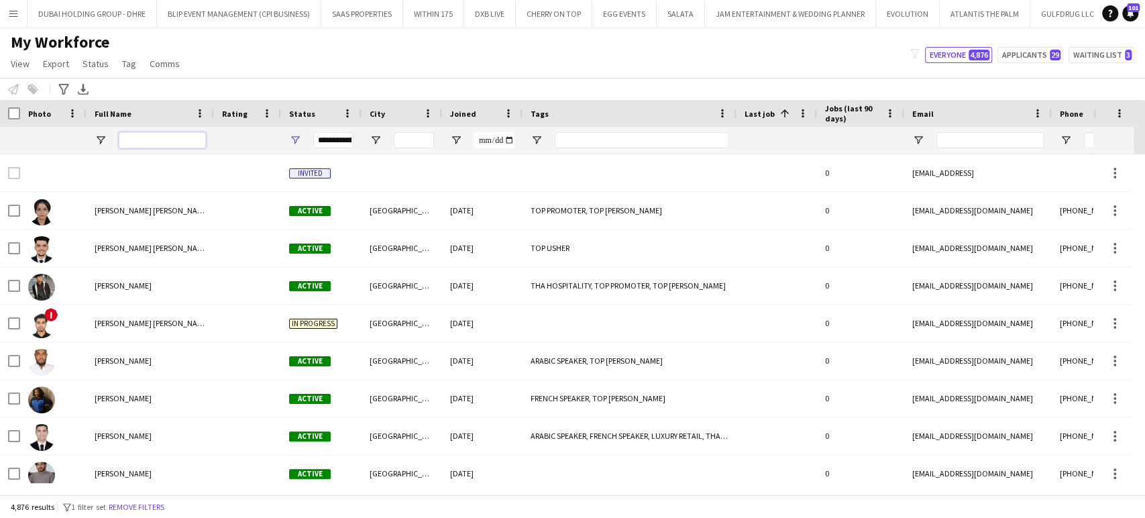
click at [191, 141] on input "Full Name Filter Input" at bounding box center [162, 140] width 87 height 16
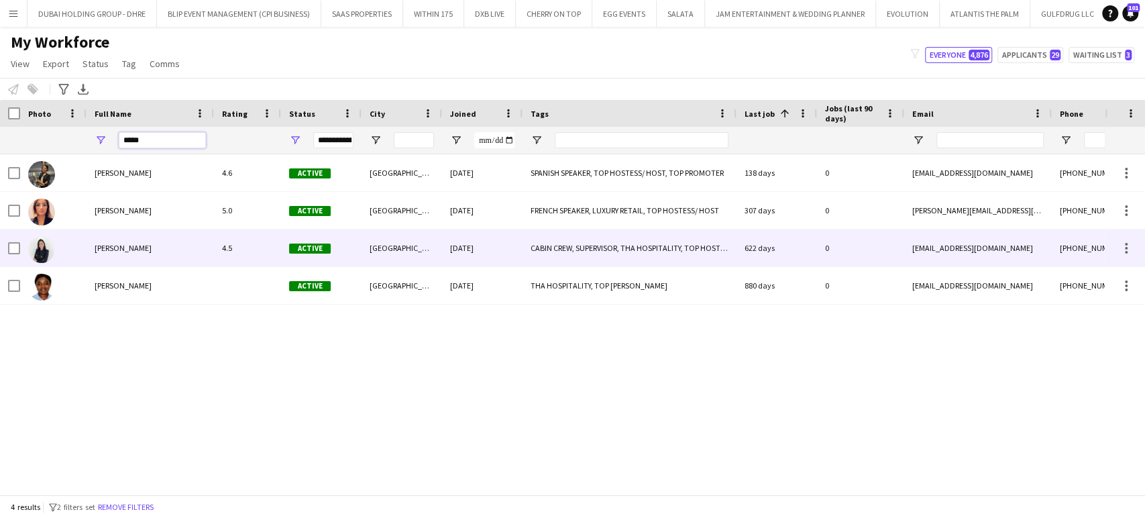
type input "*****"
click at [113, 250] on span "Helena Tylka" at bounding box center [123, 248] width 57 height 10
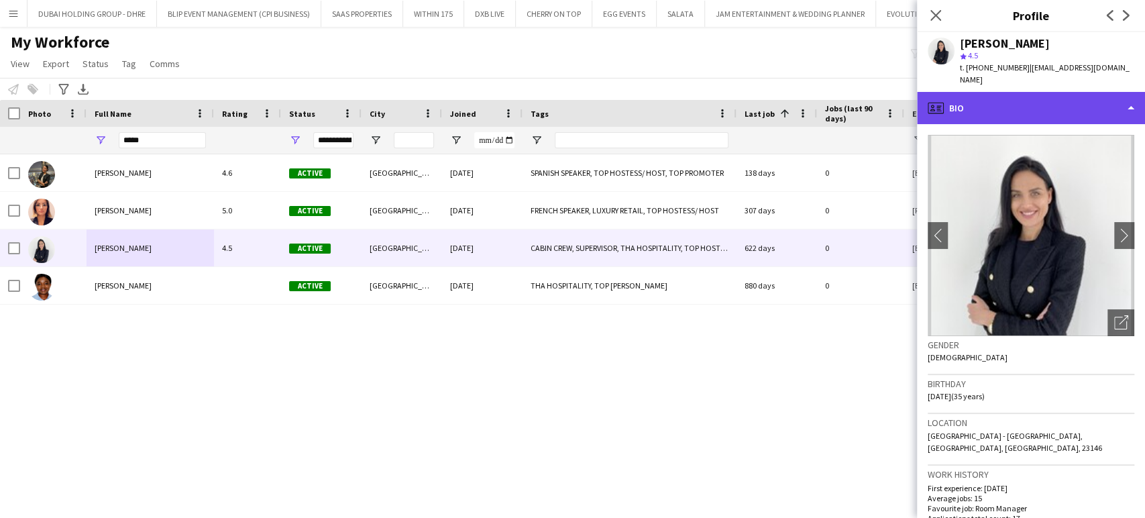
click at [1111, 95] on div "profile Bio" at bounding box center [1031, 108] width 228 height 32
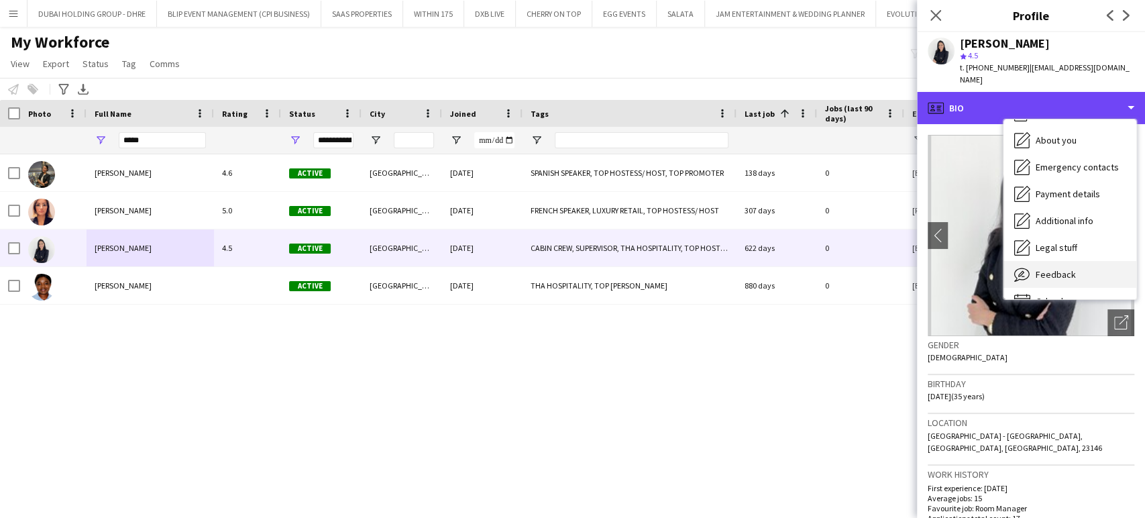
scroll to position [72, 0]
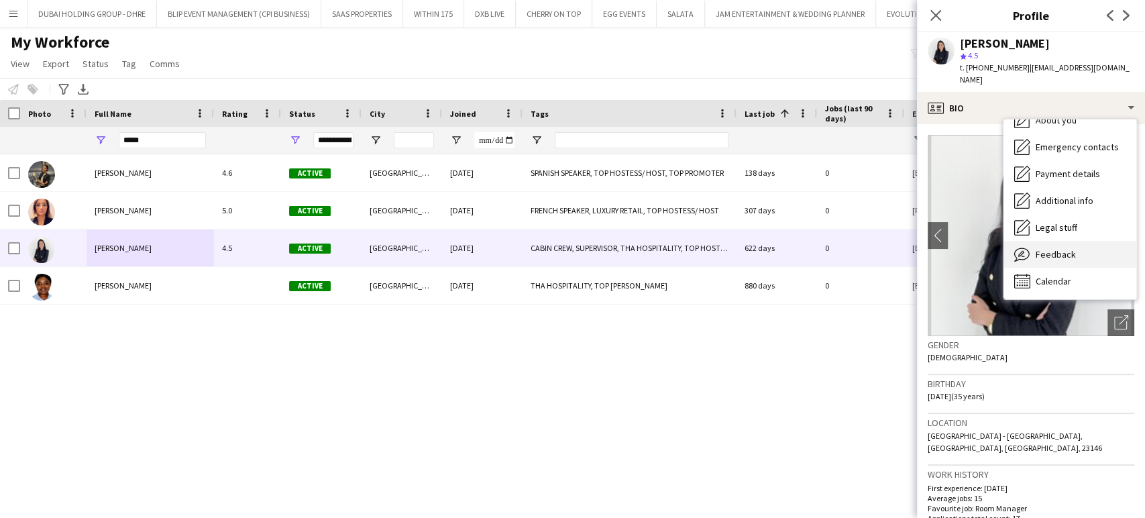
click at [1070, 248] on span "Feedback" at bounding box center [1056, 254] width 40 height 12
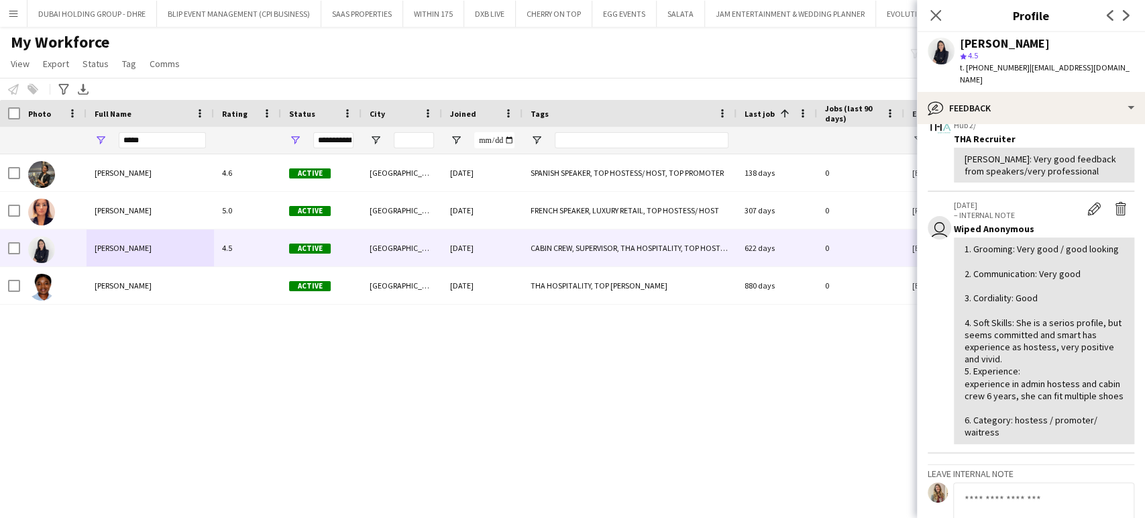
scroll to position [0, 0]
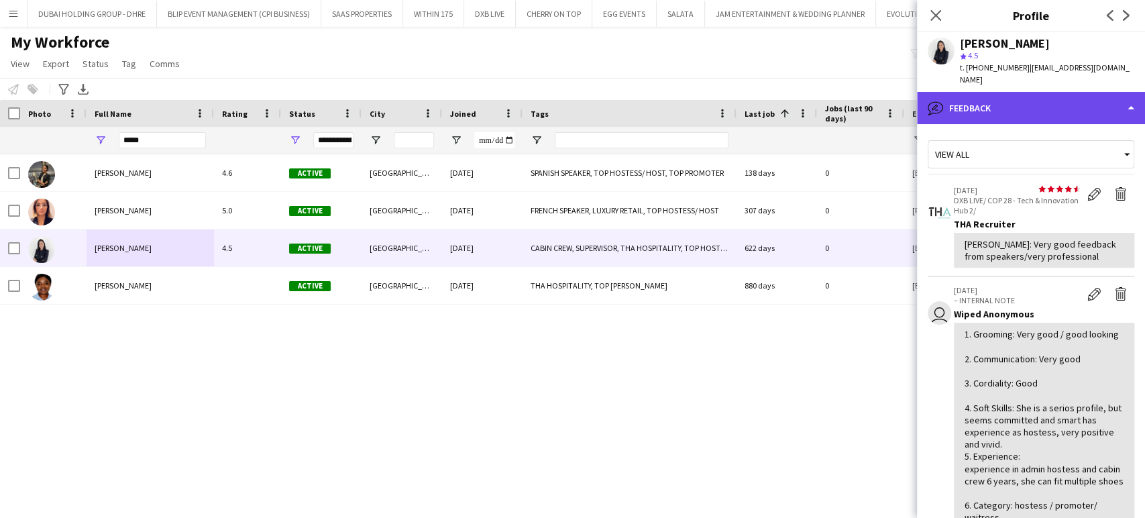
click at [1080, 92] on div "bubble-pencil Feedback" at bounding box center [1031, 108] width 228 height 32
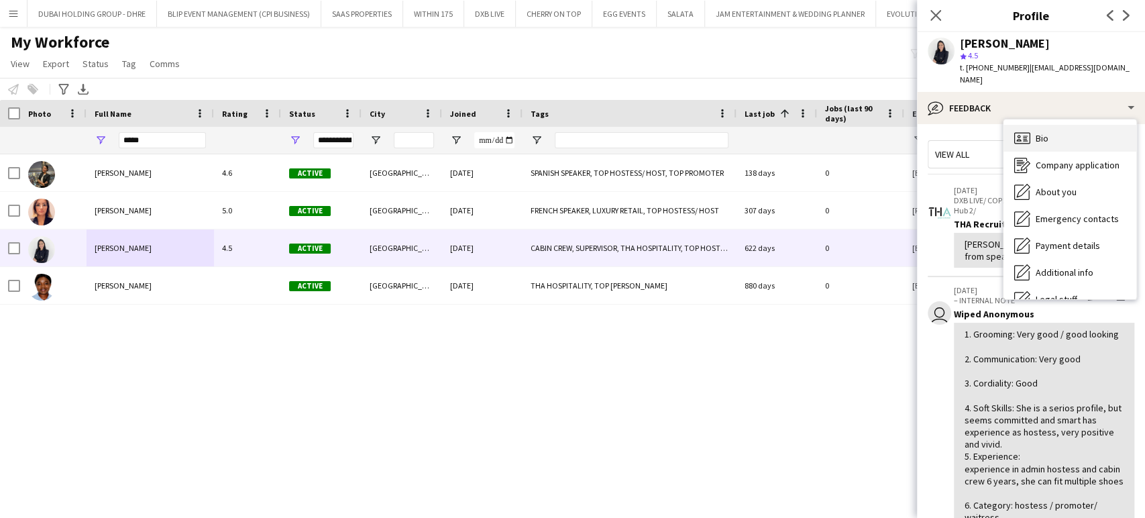
click at [1046, 132] on span "Bio" at bounding box center [1042, 138] width 13 height 12
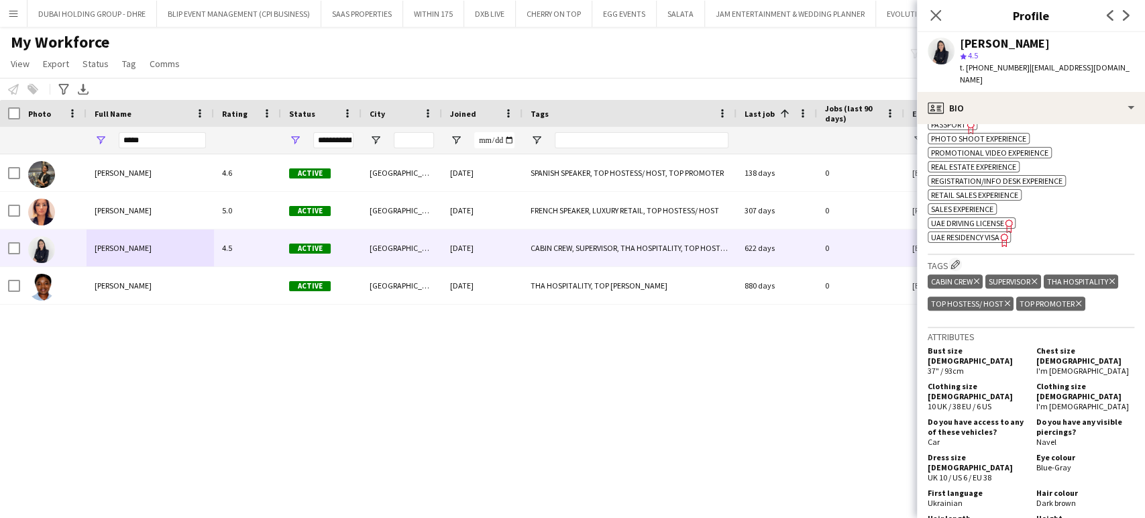
scroll to position [969, 0]
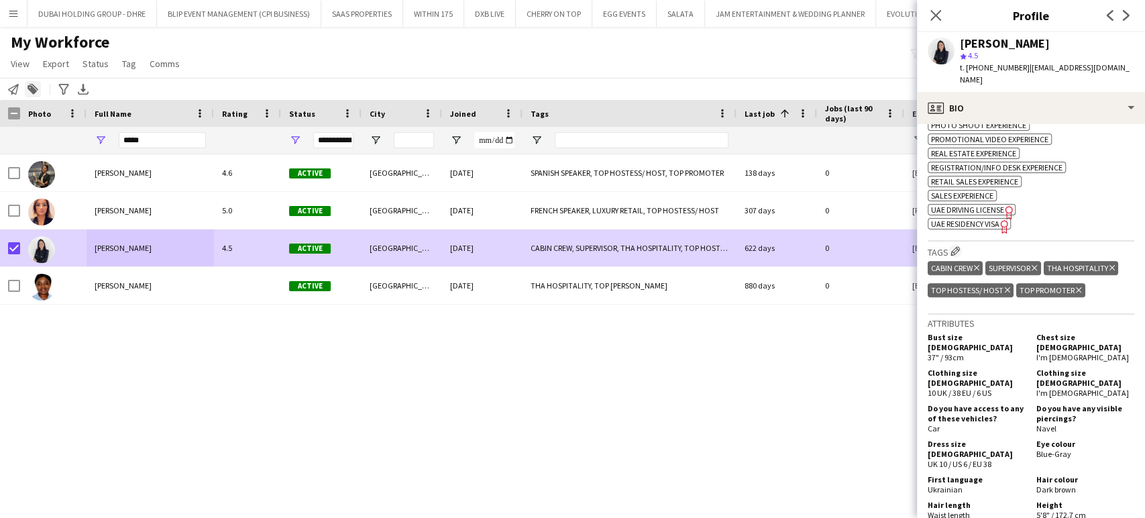
click at [38, 87] on icon "Add to tag" at bounding box center [32, 89] width 11 height 11
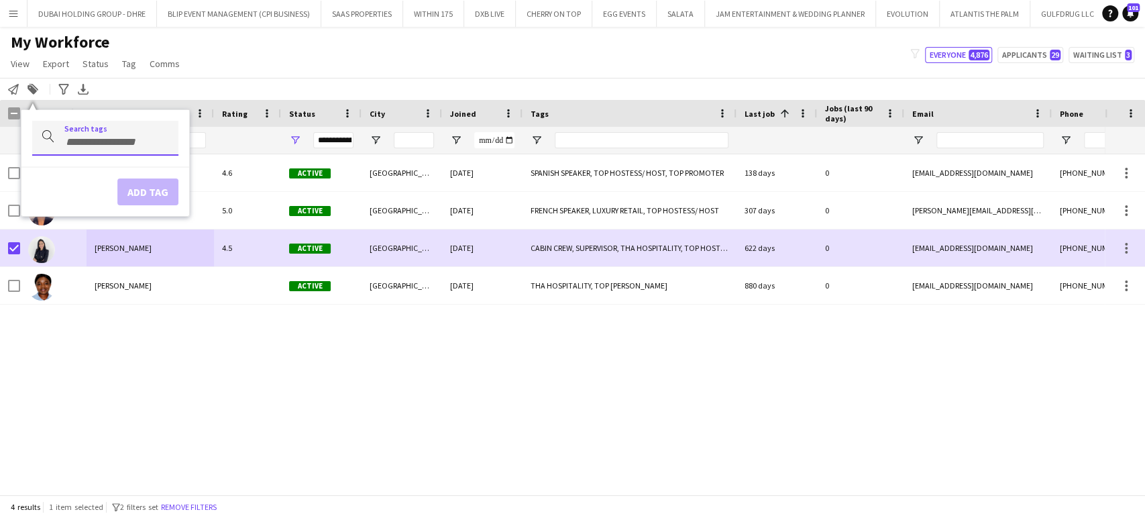
click at [103, 144] on div at bounding box center [105, 138] width 146 height 34
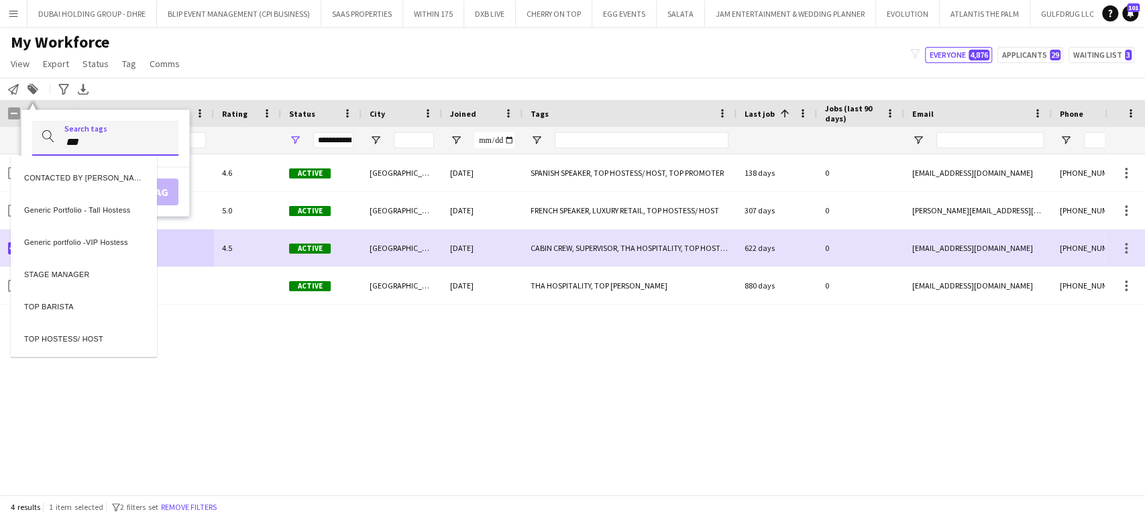
type input "***"
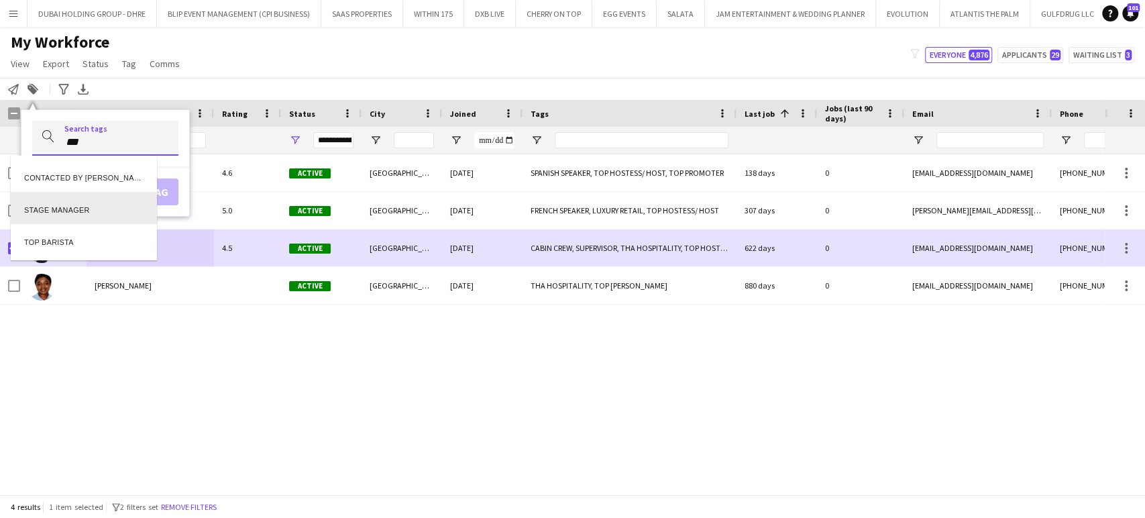
click at [88, 203] on div "STAGE MANAGER" at bounding box center [84, 208] width 146 height 32
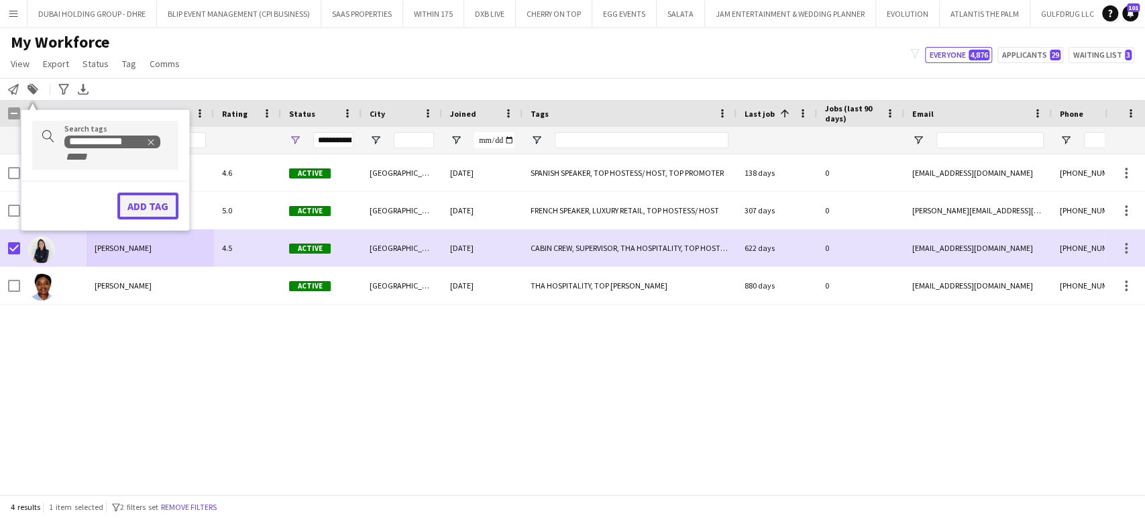
click at [142, 198] on button "Add tag" at bounding box center [147, 205] width 61 height 27
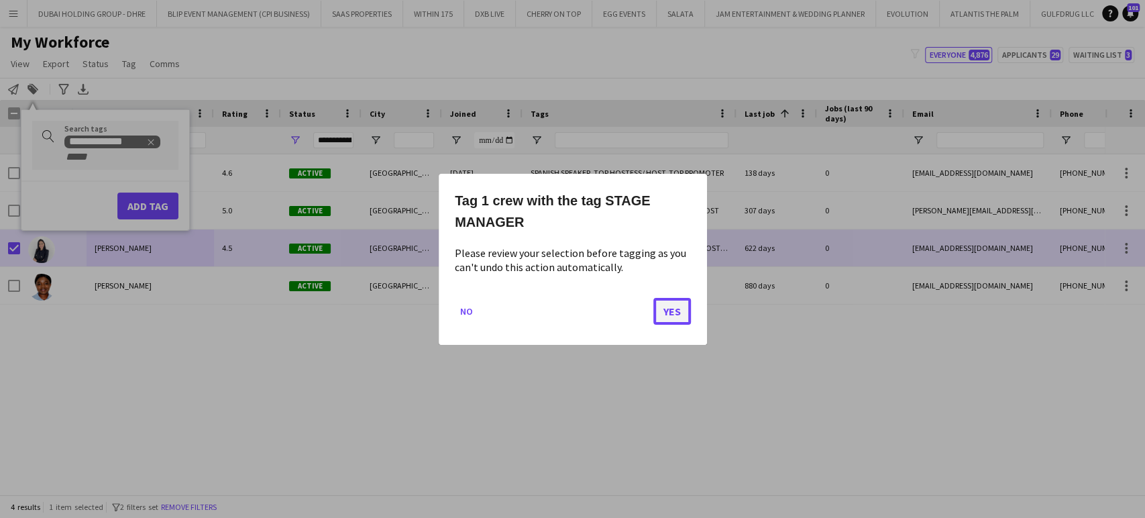
click at [681, 308] on button "Yes" at bounding box center [672, 310] width 38 height 27
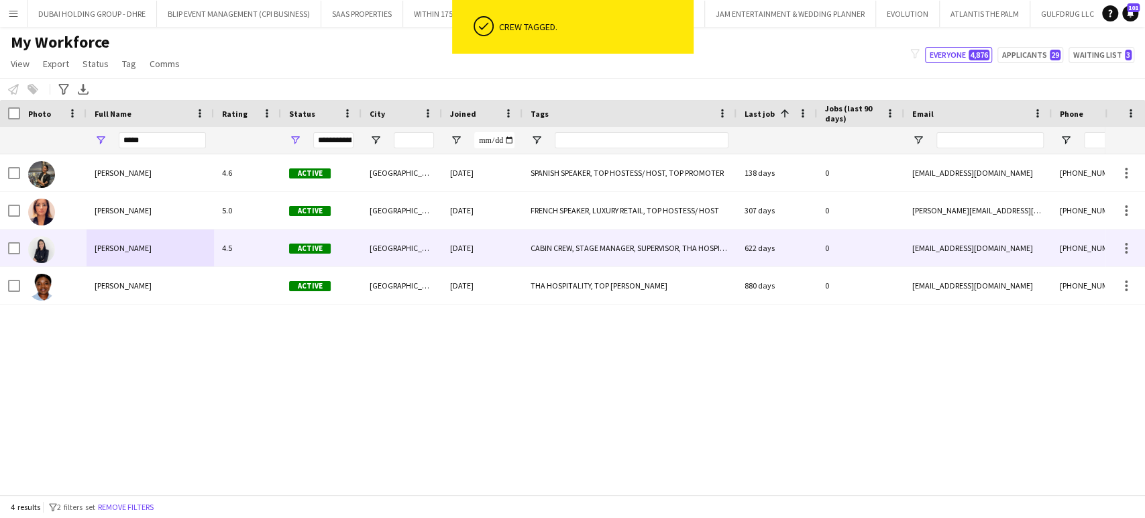
click at [574, 250] on div "CABIN CREW, STAGE MANAGER, SUPERVISOR, THA HOSPITALITY, TOP HOSTESS/ HOST, TOP …" at bounding box center [629, 247] width 214 height 37
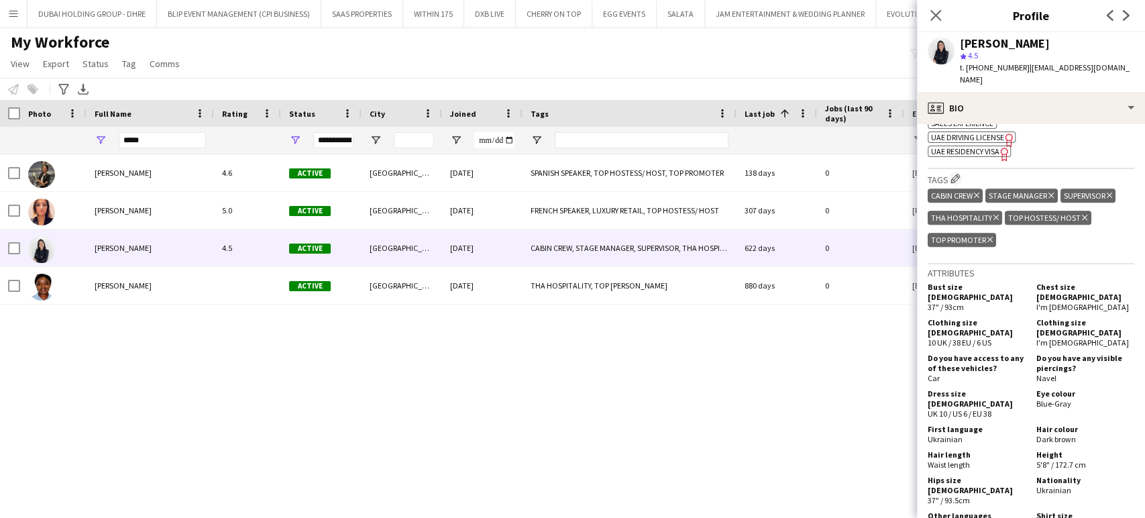
scroll to position [1043, 0]
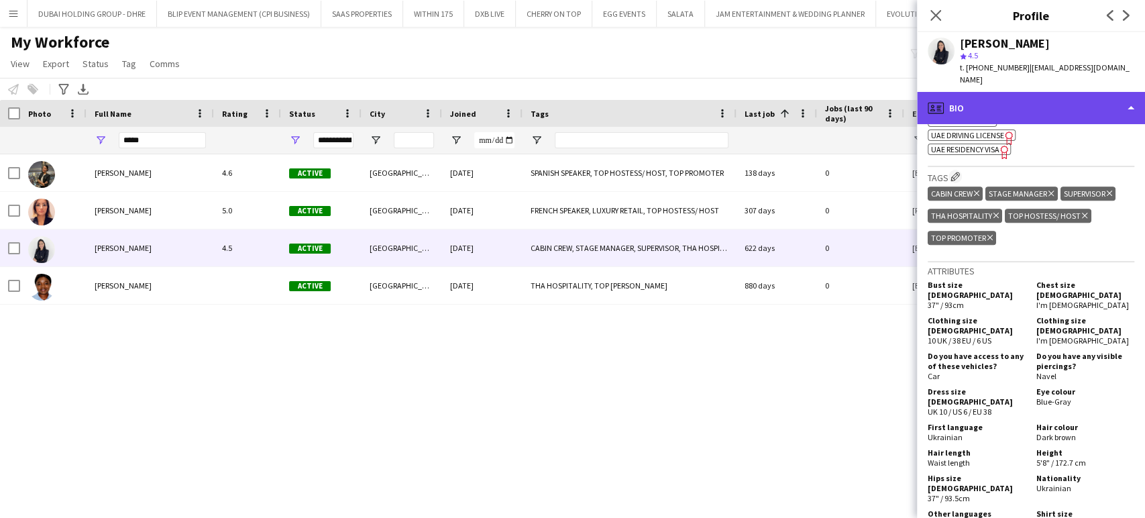
click at [1062, 92] on div "profile Bio" at bounding box center [1031, 108] width 228 height 32
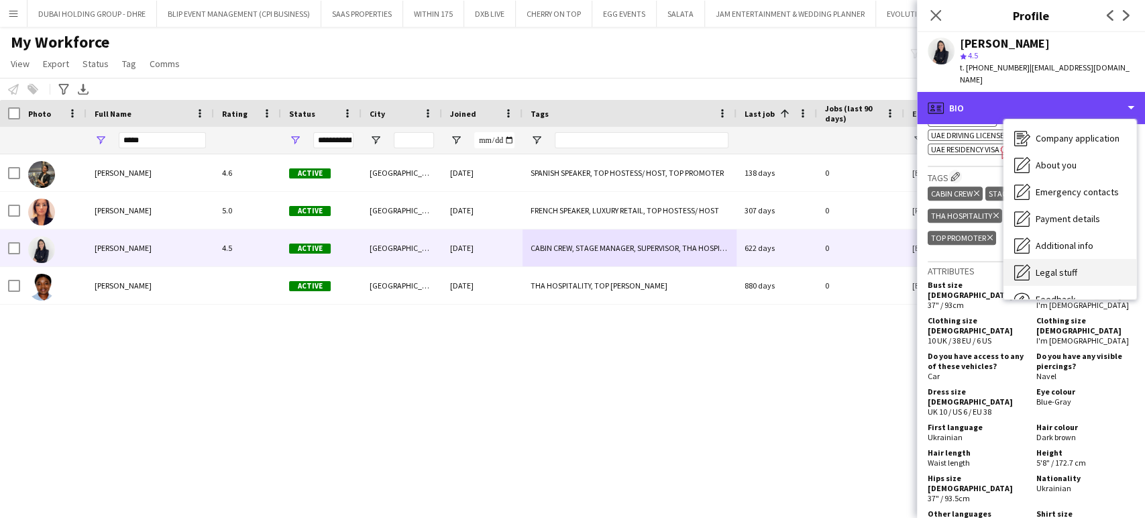
scroll to position [72, 0]
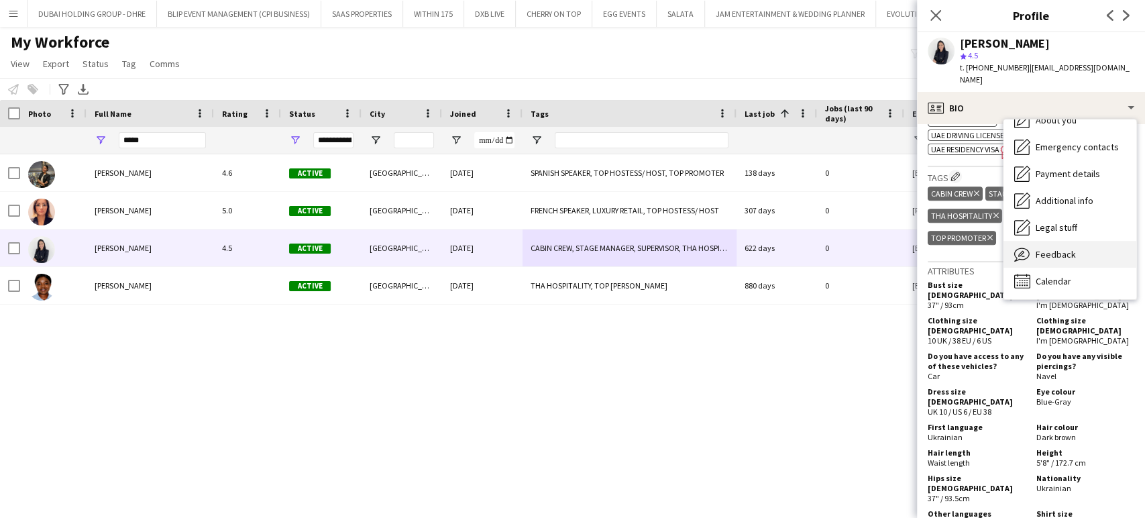
click at [1064, 248] on span "Feedback" at bounding box center [1056, 254] width 40 height 12
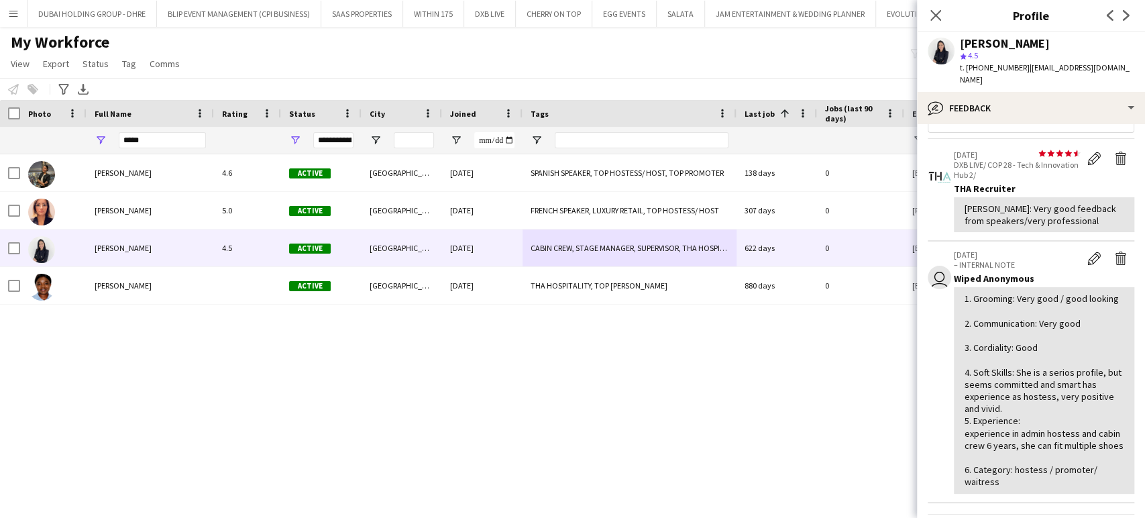
scroll to position [0, 0]
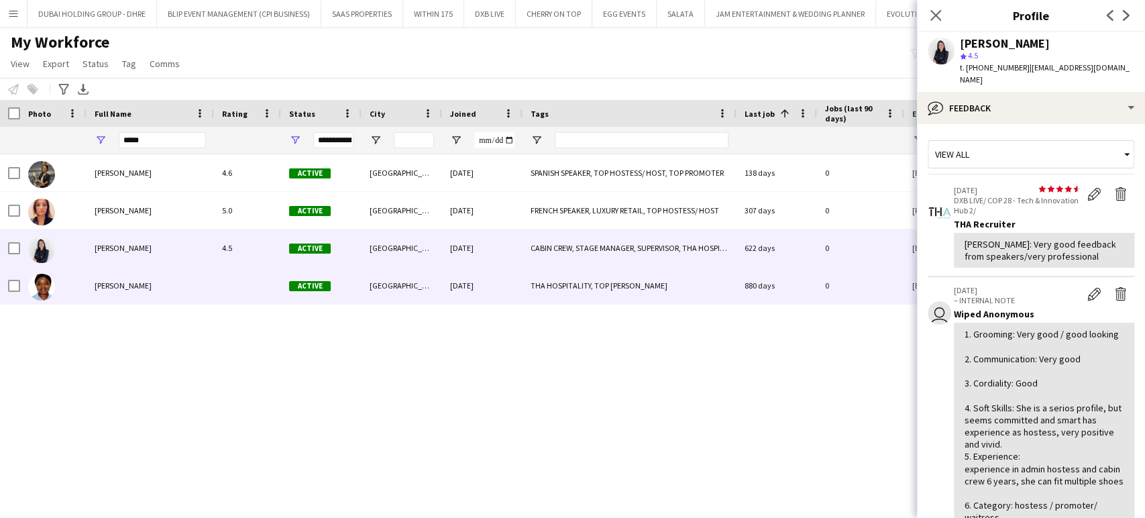
click at [161, 297] on div "Helen Bintin" at bounding box center [150, 285] width 127 height 37
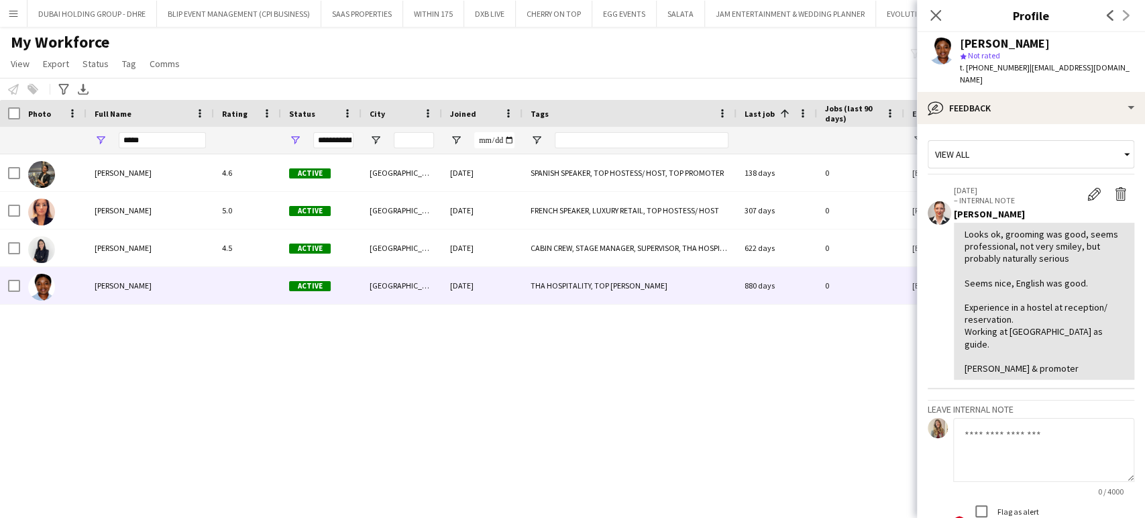
click at [494, 58] on div "My Workforce View Views Default view New view Update view Delete view Edit name…" at bounding box center [572, 55] width 1145 height 46
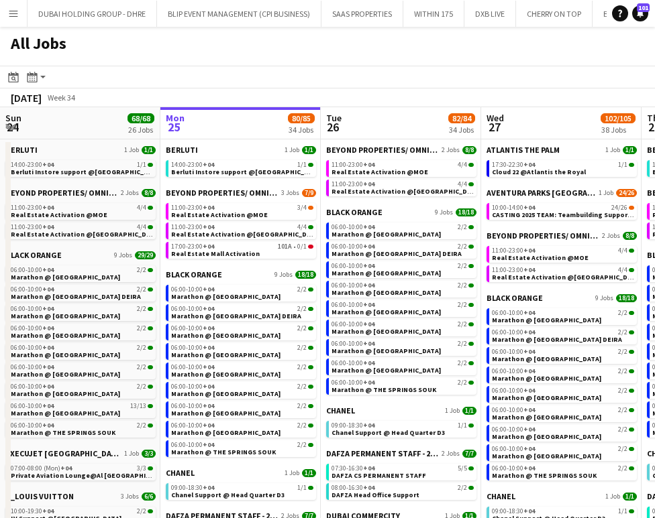
click at [3, 7] on button "Menu" at bounding box center [13, 13] width 27 height 27
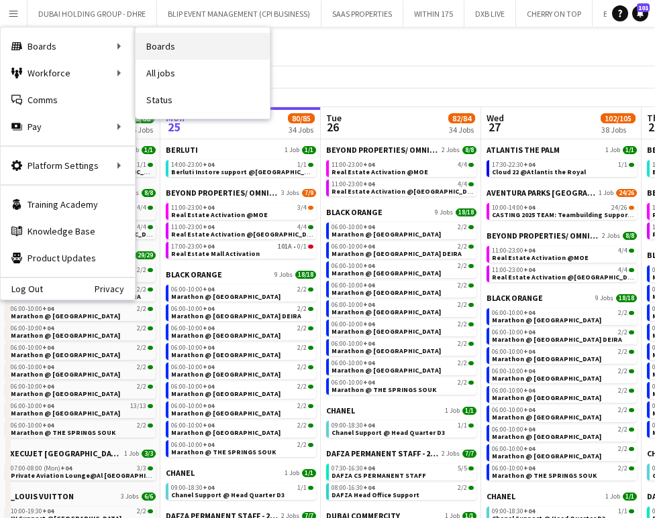
click at [159, 42] on link "Boards" at bounding box center [202, 46] width 134 height 27
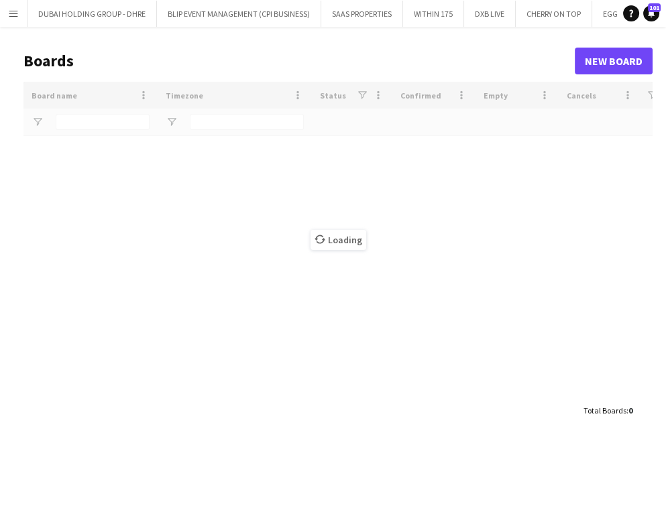
type input "***"
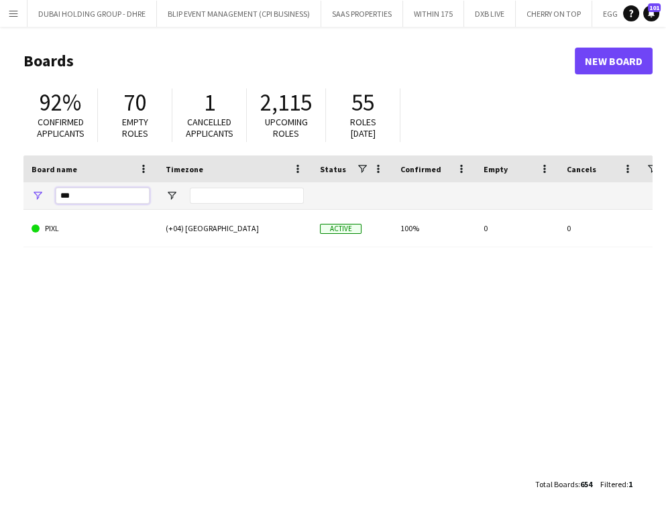
drag, startPoint x: 112, startPoint y: 187, endPoint x: 48, endPoint y: 186, distance: 63.7
click at [48, 186] on div "***" at bounding box center [90, 195] width 134 height 27
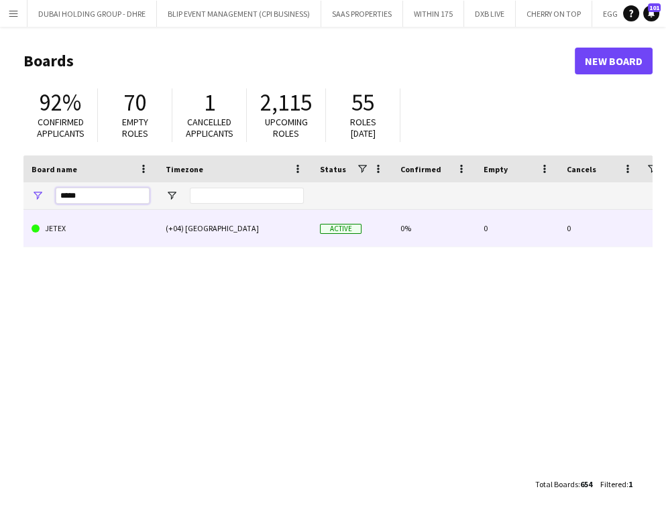
type input "*****"
click at [80, 225] on link "JETEX" at bounding box center [91, 229] width 118 height 38
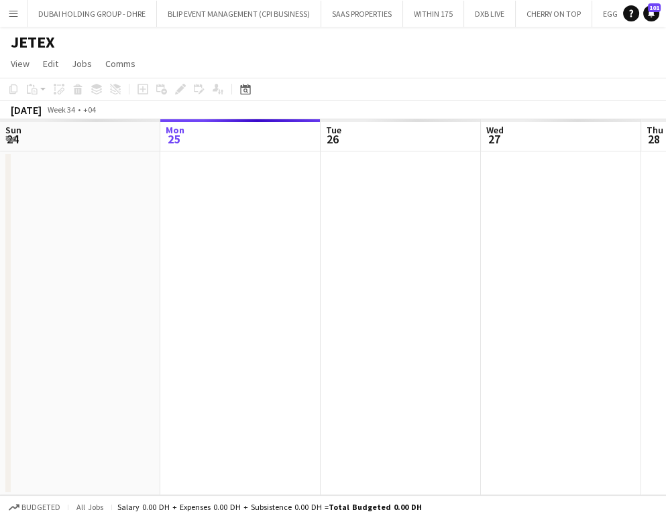
scroll to position [0, 2865]
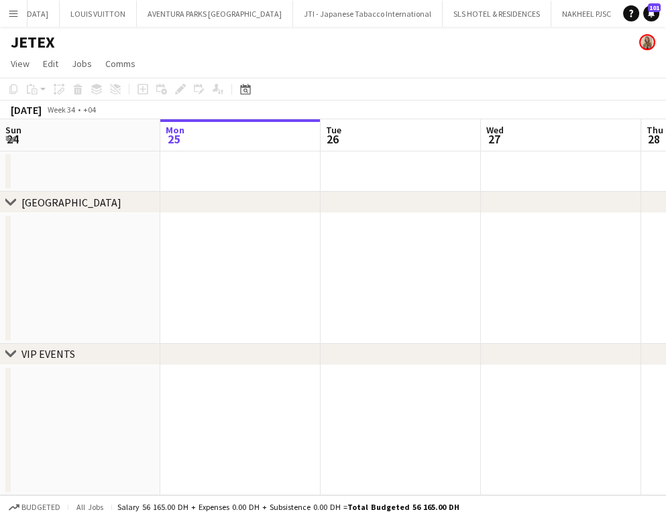
click at [87, 198] on div "[GEOGRAPHIC_DATA]" at bounding box center [71, 202] width 100 height 13
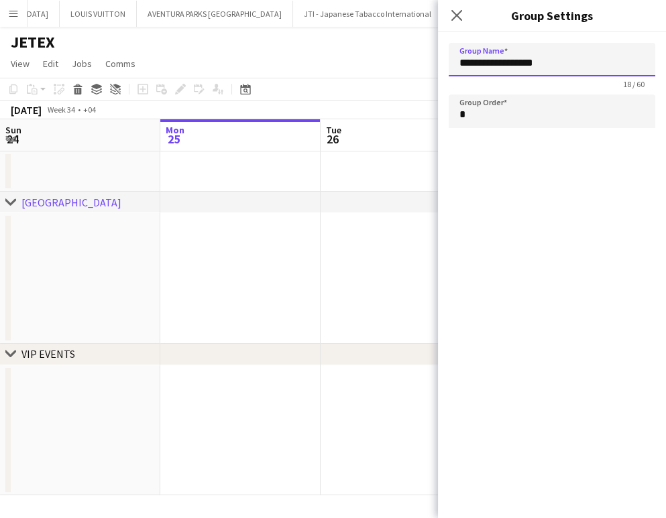
click at [524, 61] on input "**********" at bounding box center [552, 60] width 207 height 34
click at [288, 284] on app-date-cell at bounding box center [240, 278] width 160 height 131
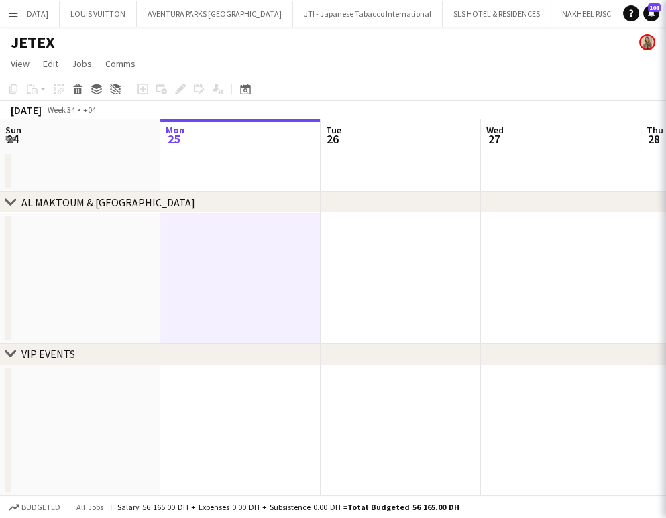
type input "**********"
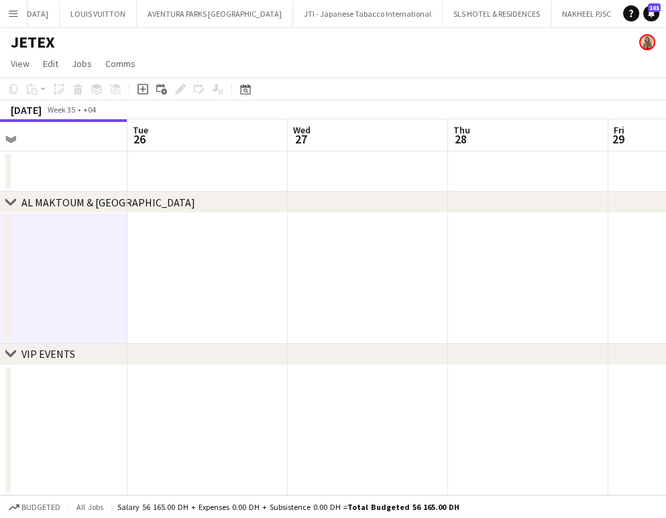
drag, startPoint x: 580, startPoint y: 272, endPoint x: 383, endPoint y: 258, distance: 197.7
click at [383, 258] on app-calendar-viewport "Fri 22 Sat 23 Sun 24 Mon 25 Tue 26 Wed 27 Thu 28 Fri 29 Sat 30 Sun 31" at bounding box center [333, 307] width 666 height 376
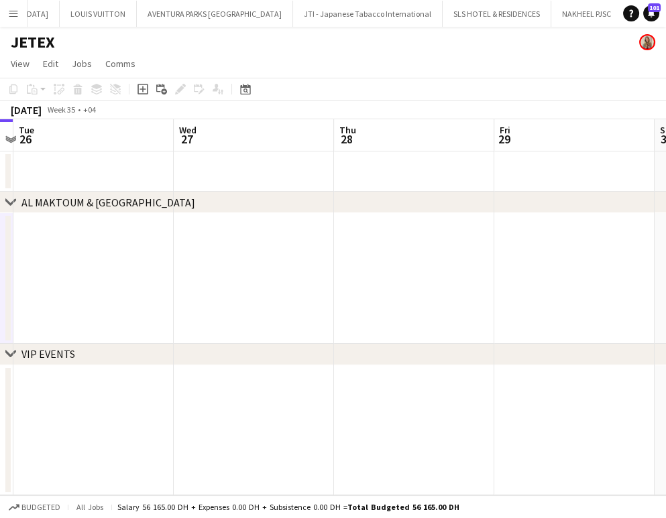
drag, startPoint x: 520, startPoint y: 255, endPoint x: 404, endPoint y: 246, distance: 115.7
click at [404, 246] on app-calendar-viewport "Fri 22 Sat 23 Sun 24 Mon 25 Tue 26 Wed 27 Thu 28 Fri 29 Sat 30 Sun 31" at bounding box center [333, 307] width 666 height 376
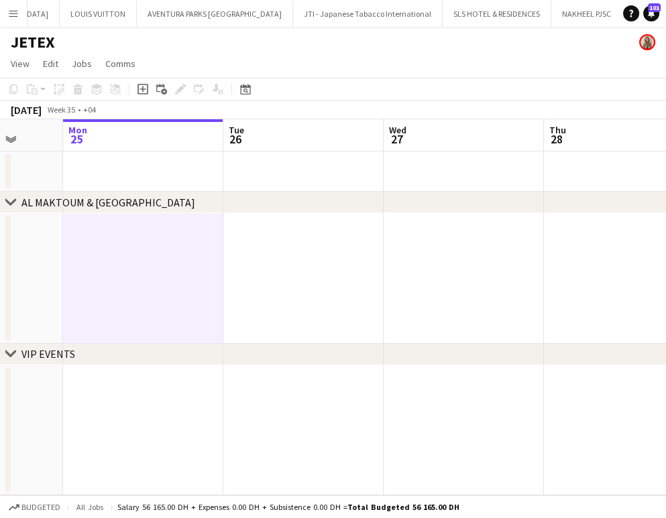
click at [423, 246] on app-calendar-viewport "Fri 22 Sat 23 Sun 24 Mon 25 Tue 26 Wed 27 Thu 28 Fri 29 Sat 30 Sun 31" at bounding box center [333, 307] width 666 height 376
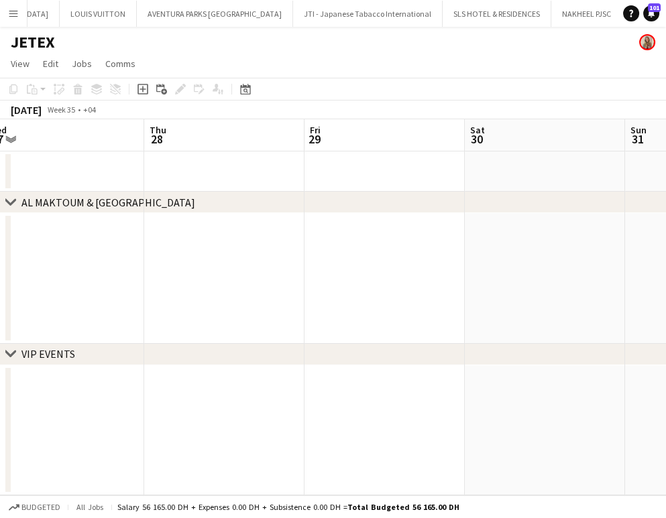
drag, startPoint x: 499, startPoint y: 260, endPoint x: 408, endPoint y: 246, distance: 91.6
click at [408, 246] on app-calendar-viewport "Sun 24 Mon 25 Tue 26 Wed 27 Thu 28 Fri 29 Sat 30 Sun 31 Mon 1 Tue 2" at bounding box center [333, 307] width 666 height 376
drag, startPoint x: 482, startPoint y: 251, endPoint x: 474, endPoint y: 257, distance: 10.1
click at [493, 251] on app-calendar-viewport "Sun 24 Mon 25 Tue 26 Wed 27 Thu 28 Fri 29 Sat 30 Sun 31 Mon 1 Tue 2" at bounding box center [333, 307] width 666 height 376
drag, startPoint x: 394, startPoint y: 235, endPoint x: 484, endPoint y: 251, distance: 91.3
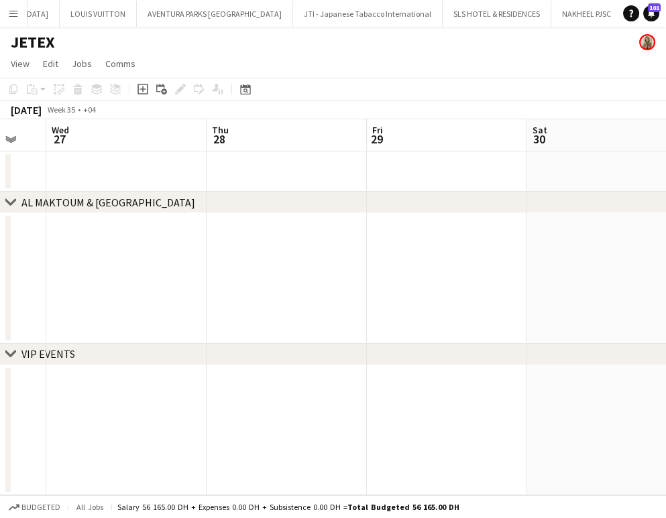
click at [484, 248] on app-calendar-viewport "Sun 24 Mon 25 Tue 26 Wed 27 Thu 28 Fri 29 Sat 30 Sun 31 Mon 1 Tue 2" at bounding box center [333, 307] width 666 height 376
drag, startPoint x: 474, startPoint y: 233, endPoint x: 483, endPoint y: 239, distance: 10.8
click at [482, 234] on app-calendar-viewport "Sun 24 Mon 25 Tue 26 Wed 27 Thu 28 Fri 29 Sat 30 Sun 31 Mon 1 Tue 2" at bounding box center [333, 307] width 666 height 376
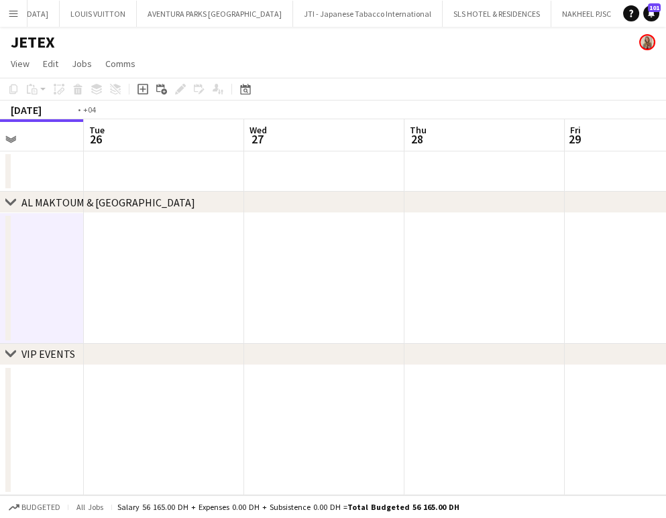
drag, startPoint x: 381, startPoint y: 221, endPoint x: 483, endPoint y: 233, distance: 102.7
click at [482, 233] on app-calendar-viewport "Sat 23 Sun 24 Mon 25 Tue 26 Wed 27 Thu 28 Fri 29 Sat 30 Sun 31 Mon 1" at bounding box center [333, 307] width 666 height 376
drag, startPoint x: 565, startPoint y: 250, endPoint x: 233, endPoint y: 173, distance: 340.8
click at [236, 176] on app-calendar-viewport "Sat 23 Sun 24 Mon 25 Tue 26 Wed 27 Thu 28 Fri 29 Sat 30 Sun 31 Mon 1" at bounding box center [333, 307] width 666 height 376
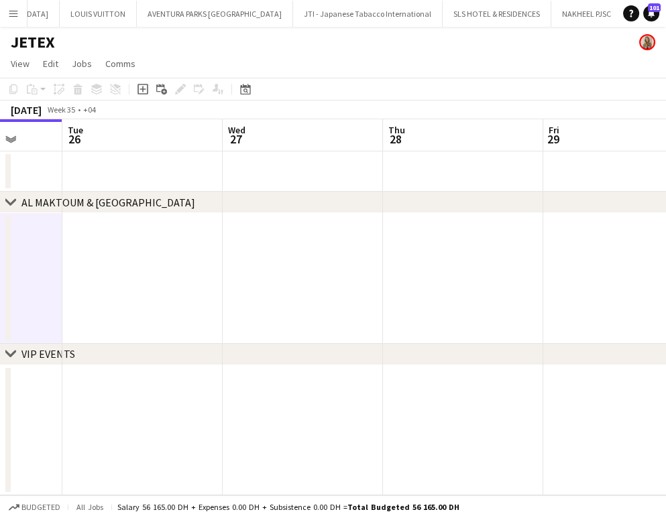
drag, startPoint x: 476, startPoint y: 241, endPoint x: 219, endPoint y: 181, distance: 263.9
click at [219, 181] on app-calendar-viewport "Sat 23 Sun 24 Mon 25 Tue 26 Wed 27 Thu 28 Fri 29 Sat 30 Sun 31 Mon 1" at bounding box center [333, 307] width 666 height 376
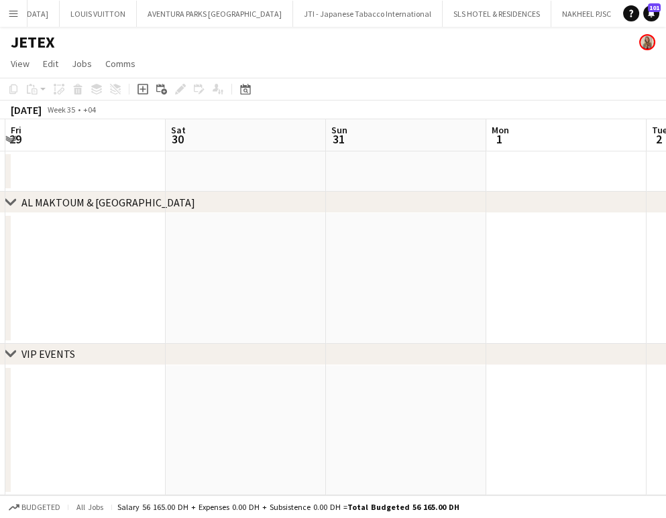
drag, startPoint x: 511, startPoint y: 266, endPoint x: 429, endPoint y: 259, distance: 82.1
click at [435, 261] on app-calendar-viewport "Mon 25 Tue 26 Wed 27 Thu 28 Fri 29 Sat 30 Sun 31 Mon 1 Tue 2 Wed 3" at bounding box center [333, 307] width 666 height 376
drag, startPoint x: 494, startPoint y: 250, endPoint x: 369, endPoint y: 231, distance: 126.3
click at [369, 231] on app-calendar-viewport "Mon 25 Tue 26 Wed 27 Thu 28 Fri 29 Sat 30 Sun 31 Mon 1 Tue 2 Wed 3" at bounding box center [333, 307] width 666 height 376
click at [402, 221] on app-date-cell at bounding box center [417, 278] width 160 height 131
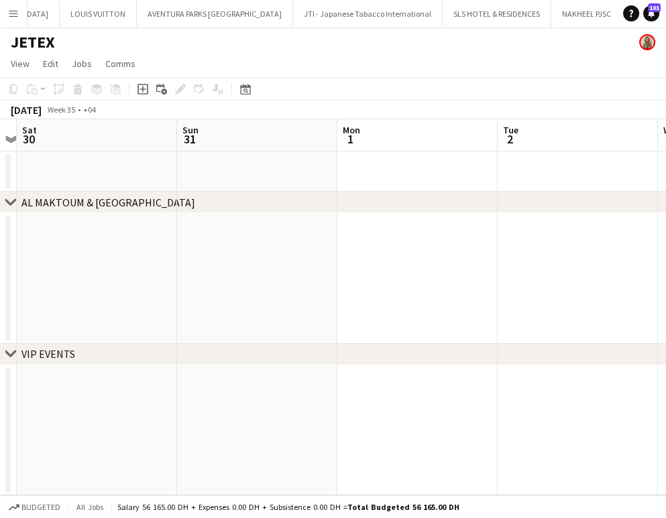
scroll to position [0, 463]
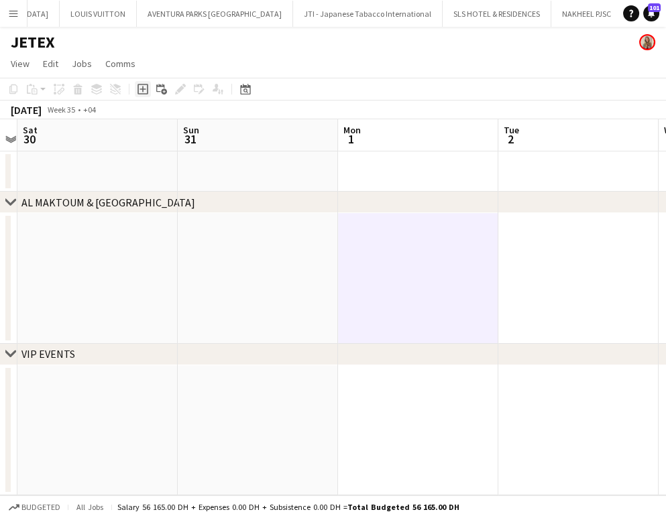
click at [145, 89] on icon "Add job" at bounding box center [142, 89] width 11 height 11
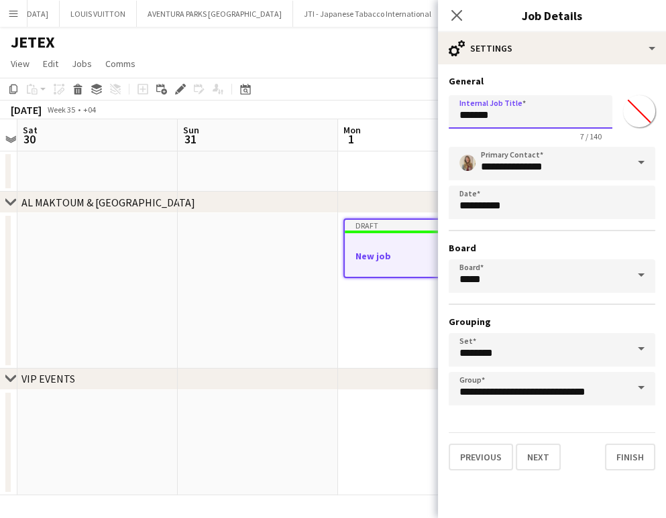
click at [520, 117] on input "*******" at bounding box center [531, 112] width 164 height 34
type input "*"
click at [534, 111] on input "**********" at bounding box center [531, 112] width 164 height 34
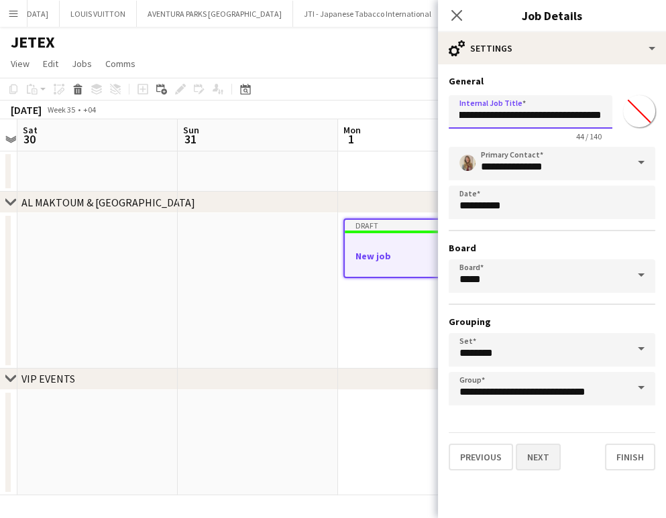
type input "**********"
click at [535, 457] on button "Next" at bounding box center [538, 457] width 45 height 27
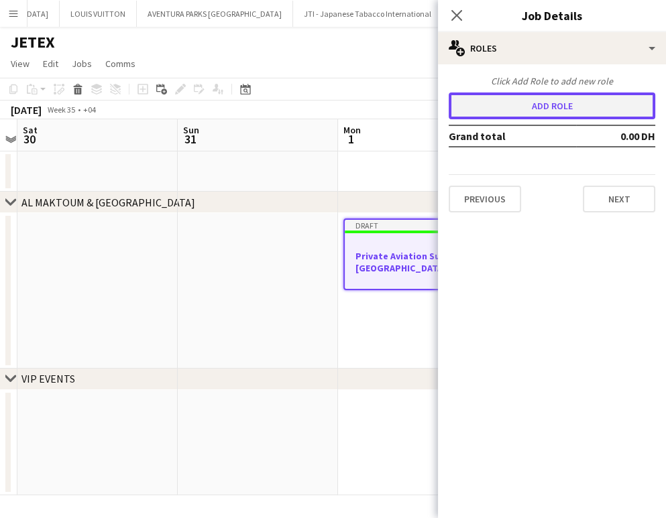
click at [570, 101] on button "Add role" at bounding box center [552, 106] width 207 height 27
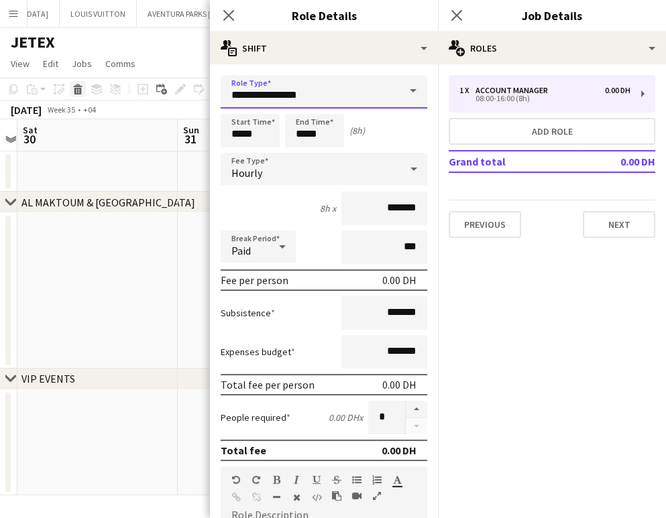
drag, startPoint x: 209, startPoint y: 94, endPoint x: 74, endPoint y: 85, distance: 135.1
click at [75, 84] on body "Menu Boards Boards Boards All jobs Status Workforce Workforce My Workforce Recr…" at bounding box center [333, 259] width 666 height 518
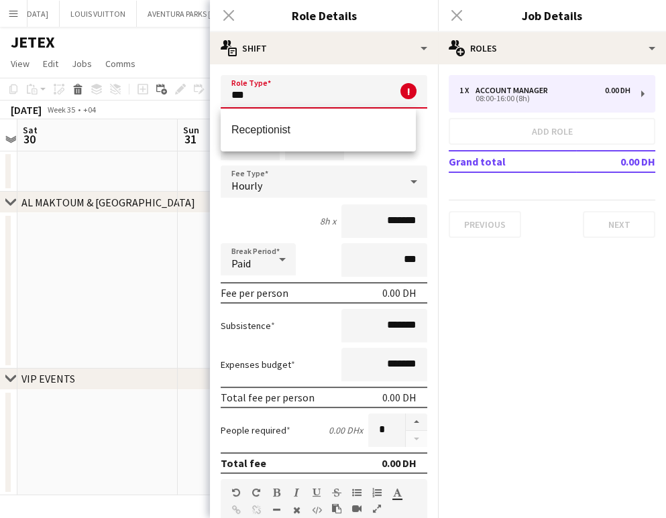
click at [268, 133] on span "Receptionist" at bounding box center [318, 129] width 174 height 13
type input "**********"
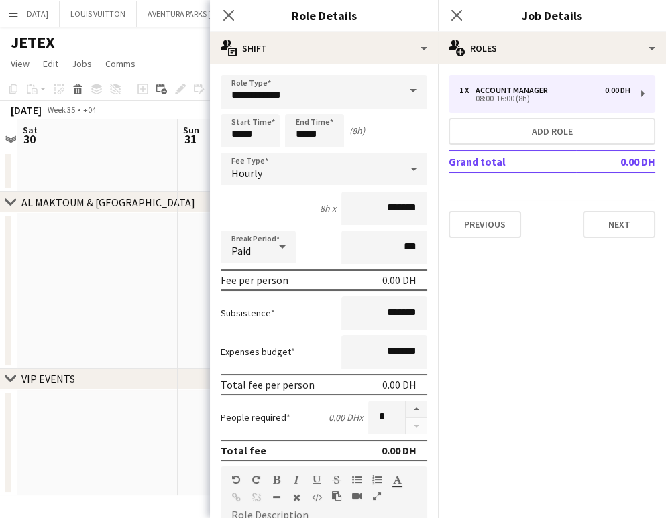
click at [68, 241] on app-date-cell at bounding box center [97, 291] width 160 height 156
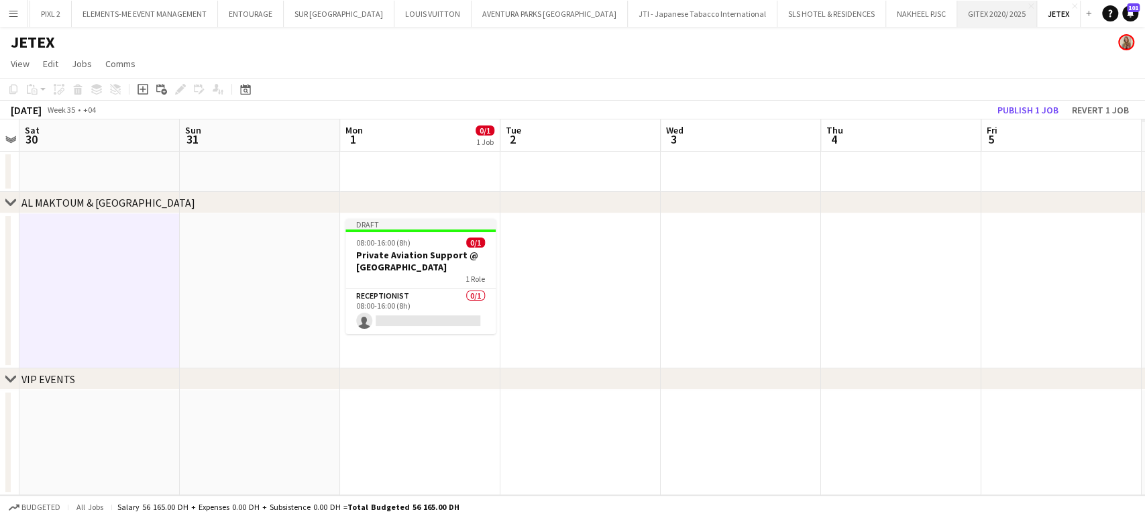
scroll to position [0, 2386]
